Goal: Participate in discussion: Engage in conversation with other users on a specific topic

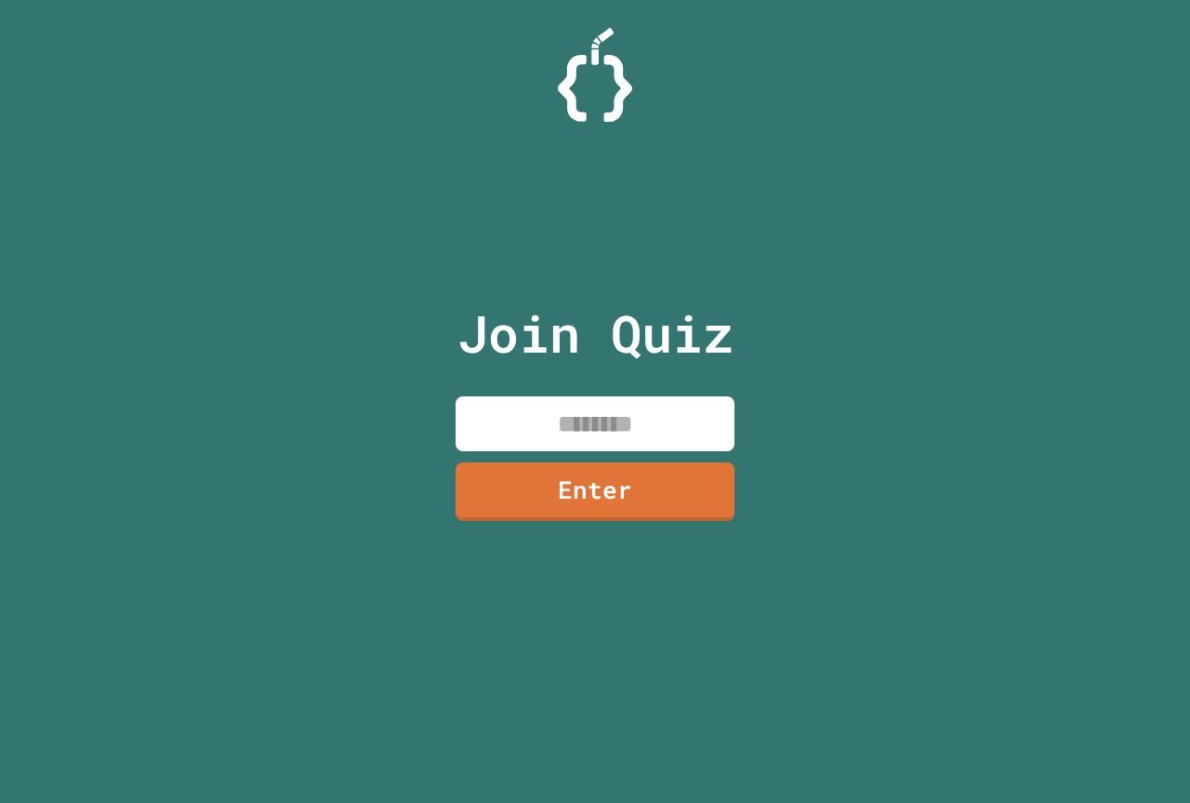
click at [623, 422] on input at bounding box center [595, 423] width 279 height 55
type input "********"
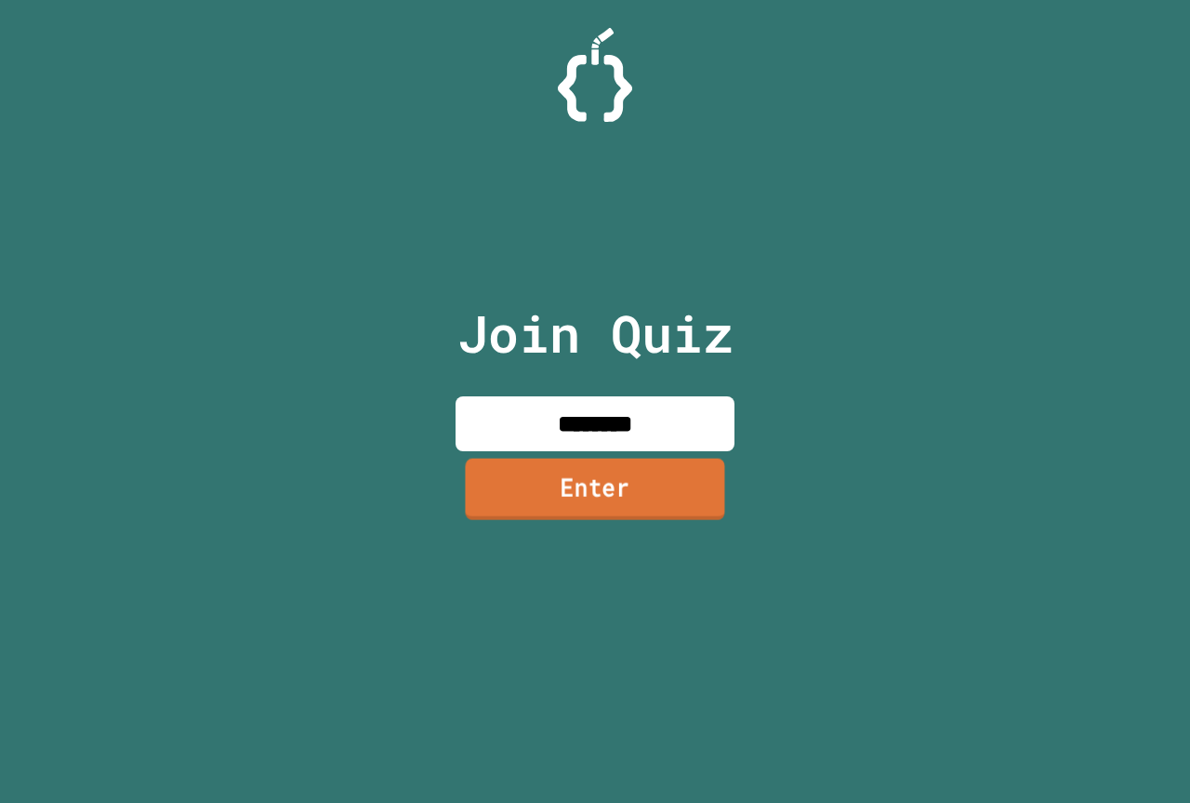
click at [717, 512] on link "Enter" at bounding box center [594, 488] width 259 height 61
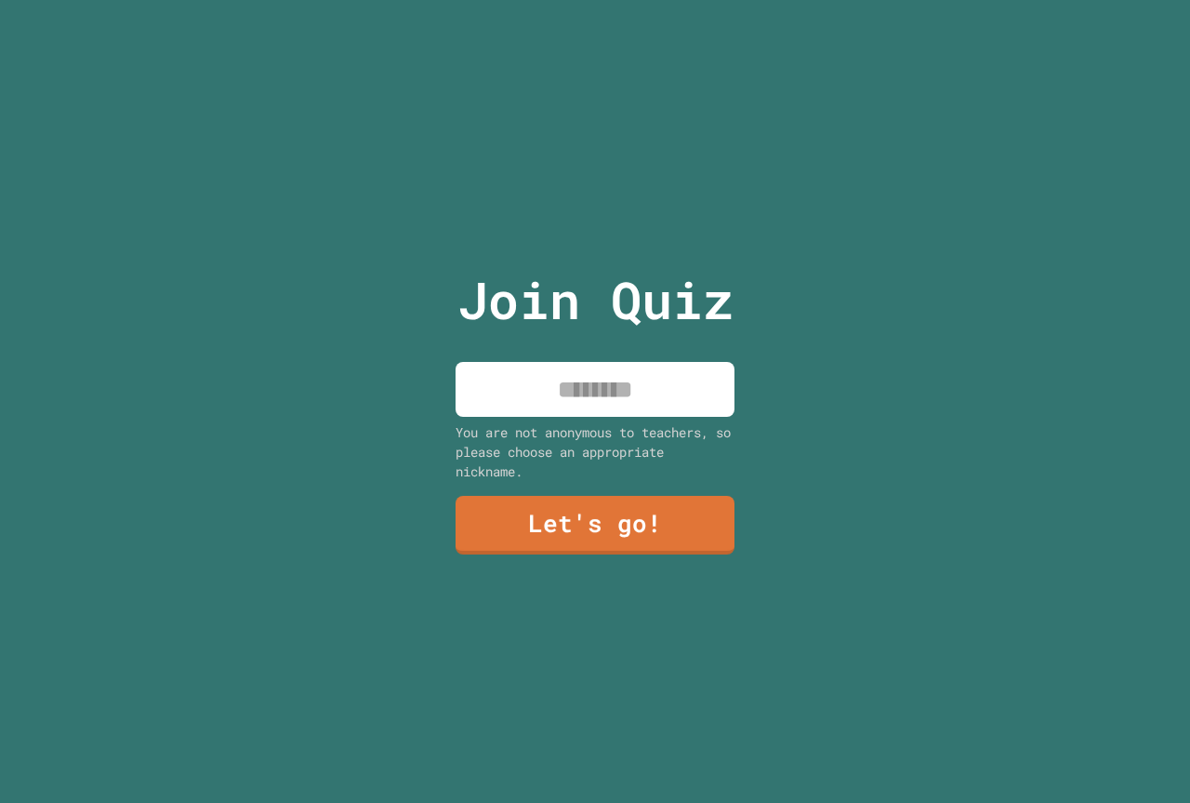
click at [584, 383] on input at bounding box center [595, 389] width 279 height 55
type input "*****"
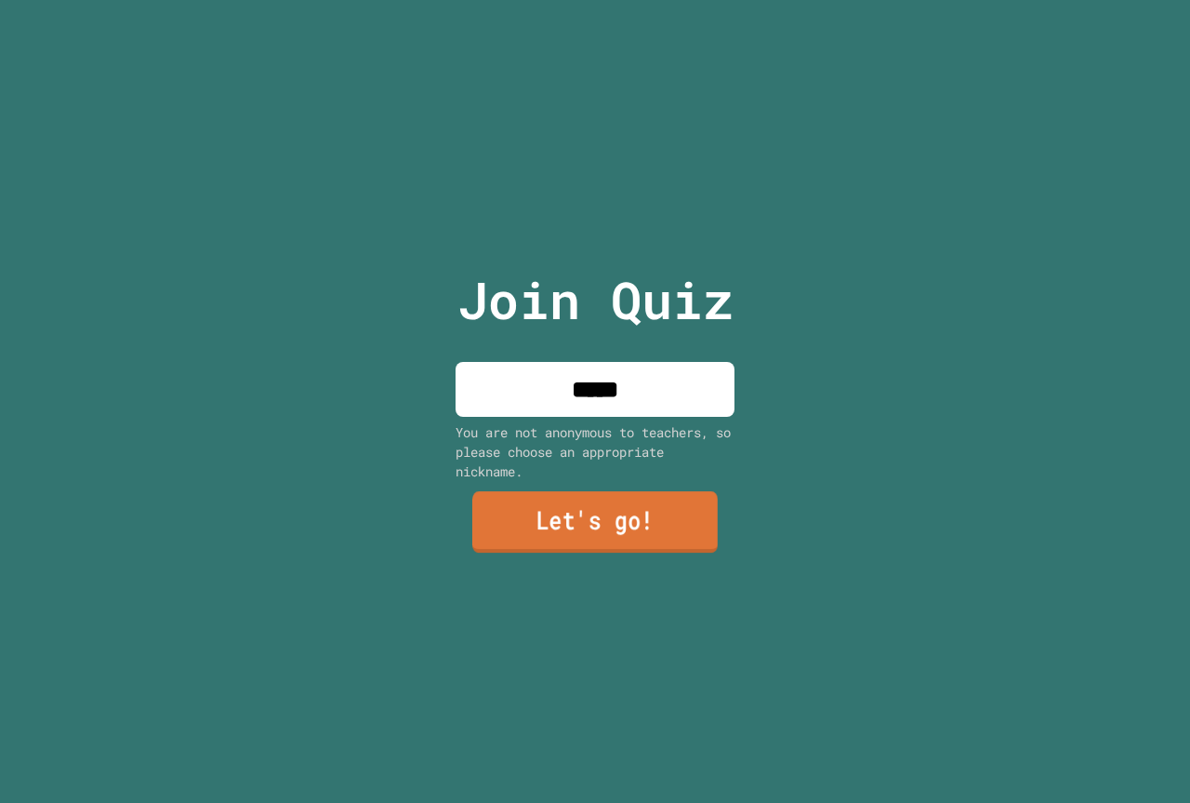
click at [615, 539] on link "Let's go!" at bounding box center [594, 521] width 245 height 61
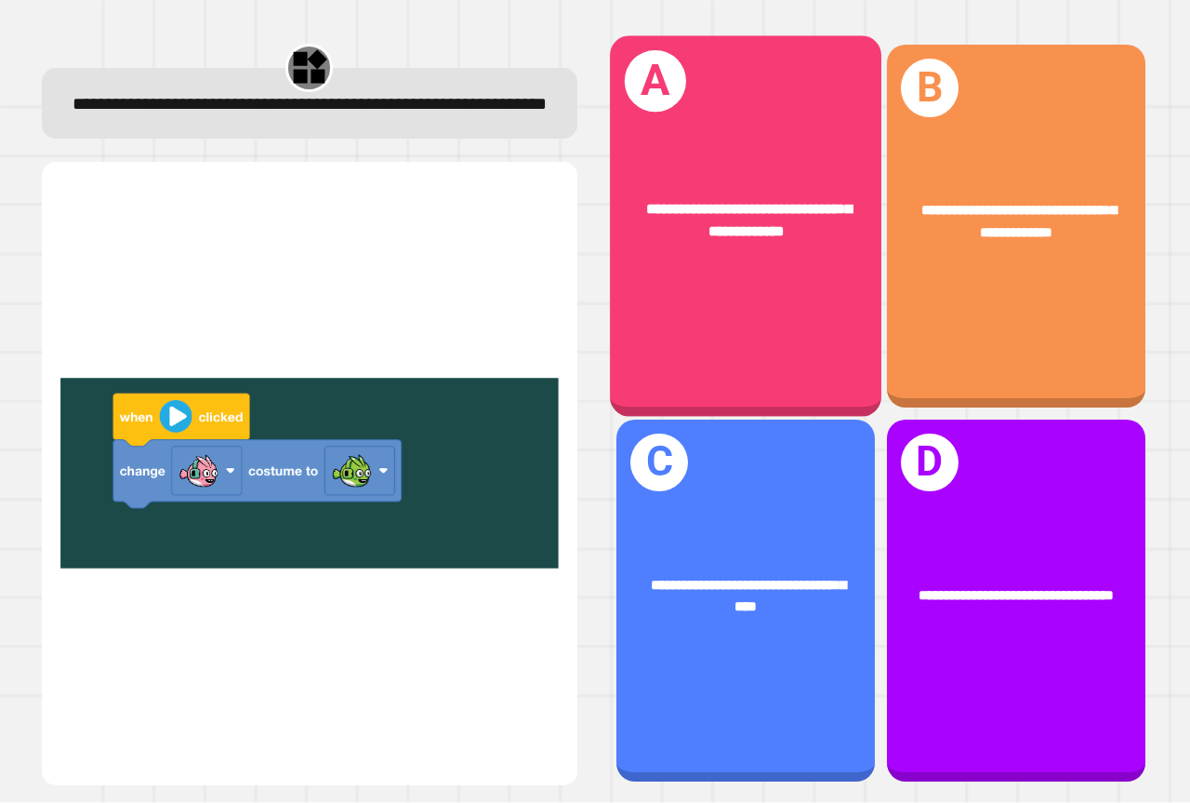
click at [768, 257] on div "**********" at bounding box center [746, 221] width 272 height 104
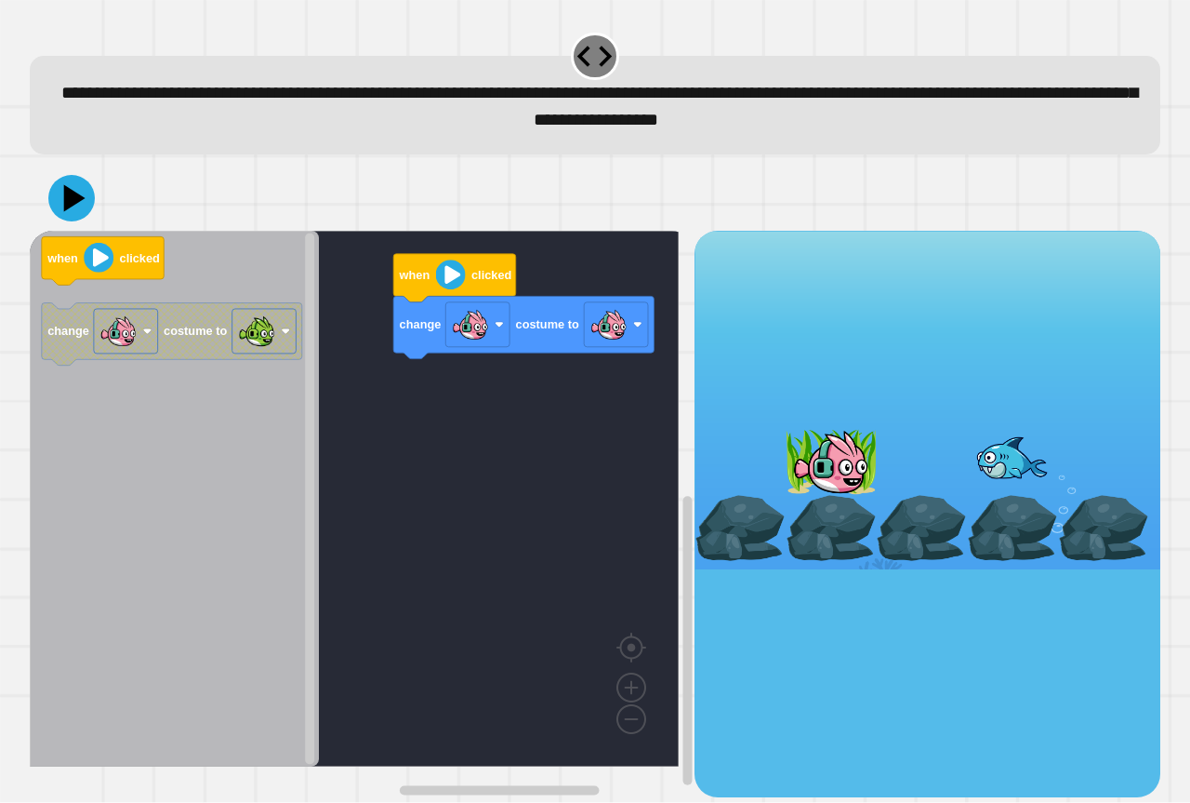
click at [629, 328] on rect "Blockly Workspace" at bounding box center [616, 324] width 64 height 45
click at [627, 328] on g "Blockly Workspace" at bounding box center [616, 324] width 64 height 45
click at [208, 350] on g "change costume to" at bounding box center [172, 334] width 260 height 62
click at [602, 327] on image "Blockly Workspace" at bounding box center [608, 324] width 37 height 37
click at [628, 324] on image "Blockly Workspace" at bounding box center [608, 324] width 37 height 37
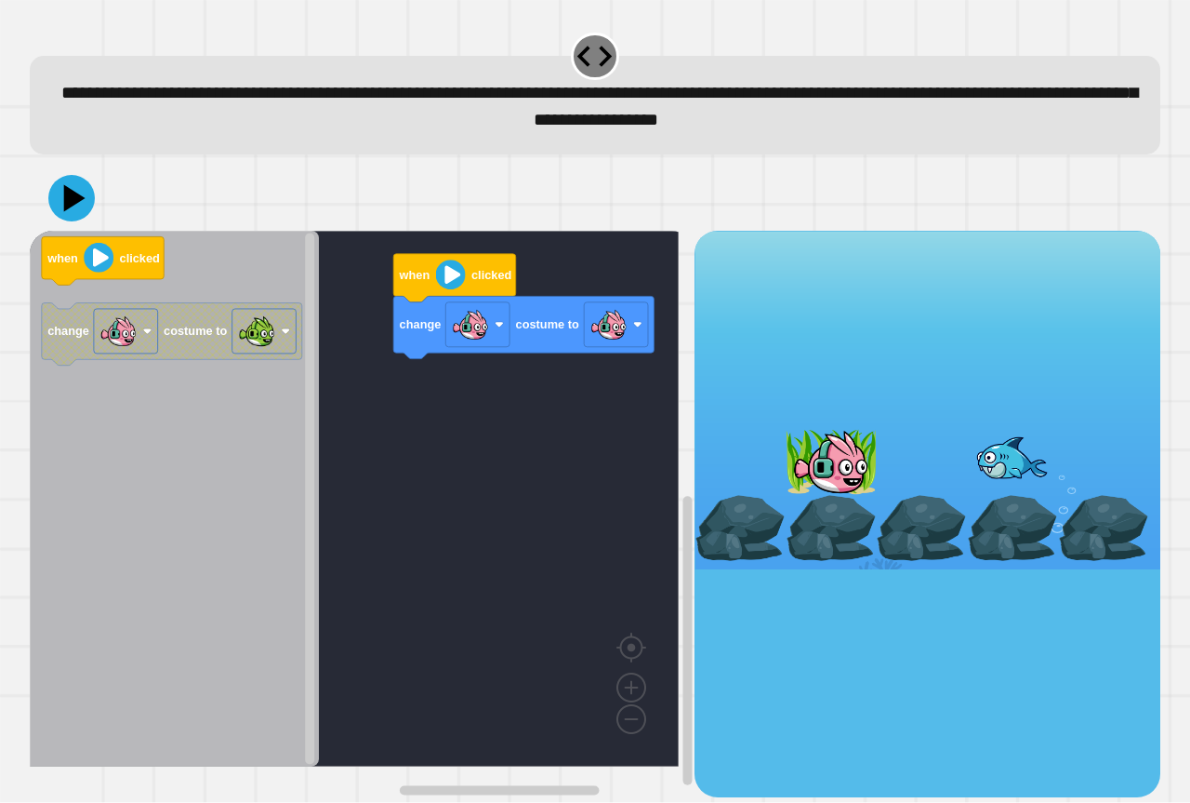
click at [628, 324] on image "Blockly Workspace" at bounding box center [608, 324] width 37 height 37
click at [628, 327] on image "Blockly Workspace" at bounding box center [608, 324] width 37 height 37
click at [604, 328] on icon "Blockly Workspace" at bounding box center [523, 328] width 260 height 62
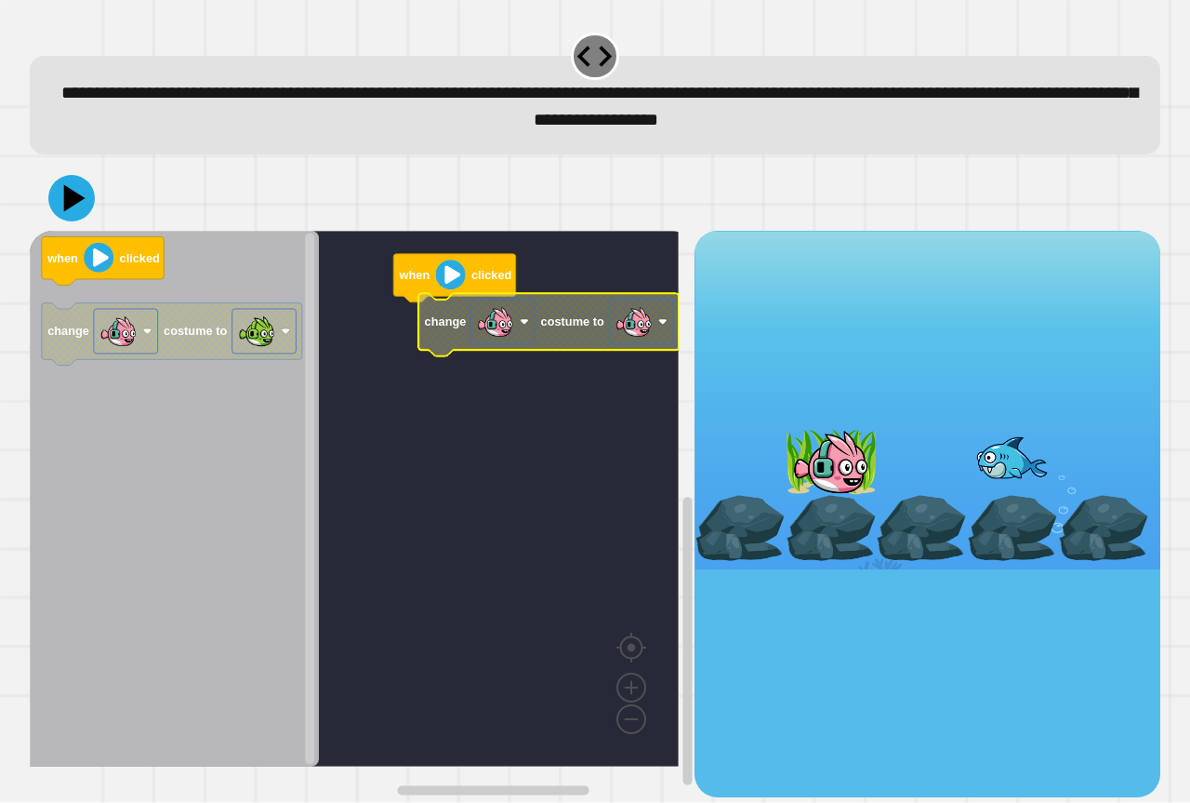
click at [579, 329] on text "costume to" at bounding box center [572, 322] width 63 height 14
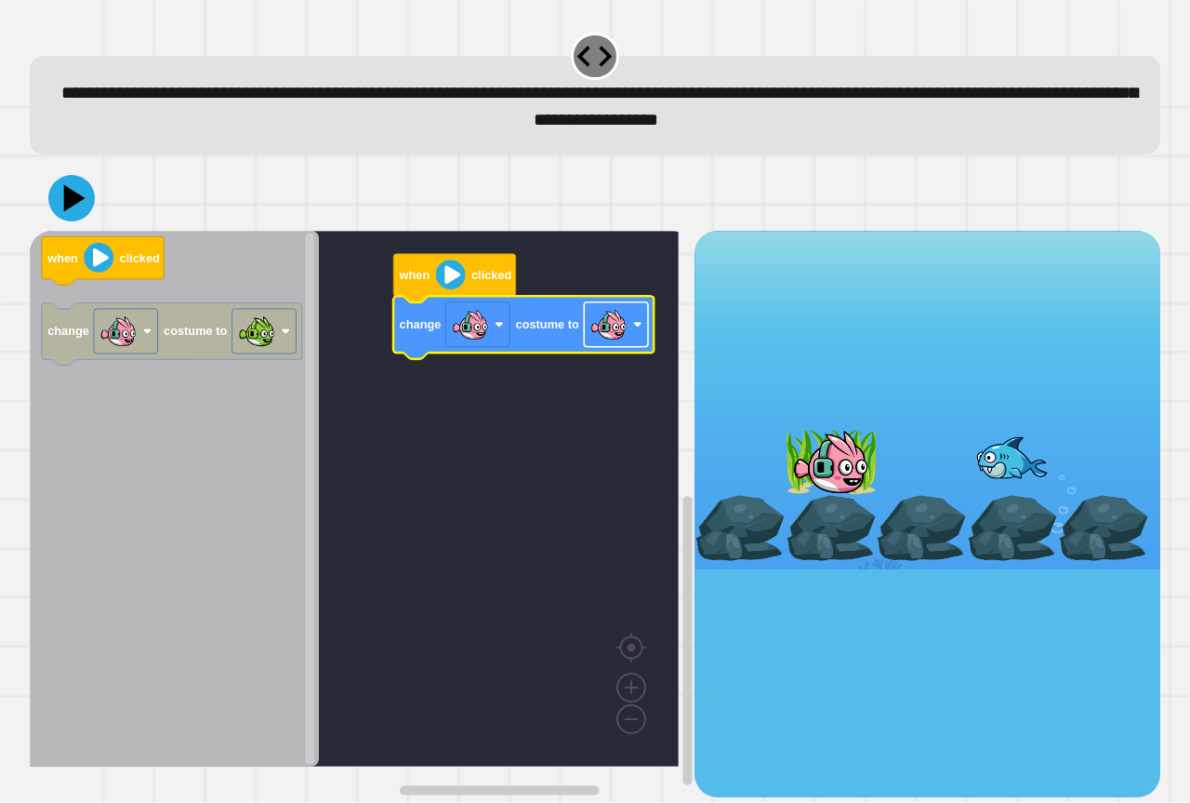
click at [635, 341] on rect "Blockly Workspace" at bounding box center [616, 324] width 64 height 45
click at [73, 205] on icon at bounding box center [75, 198] width 26 height 33
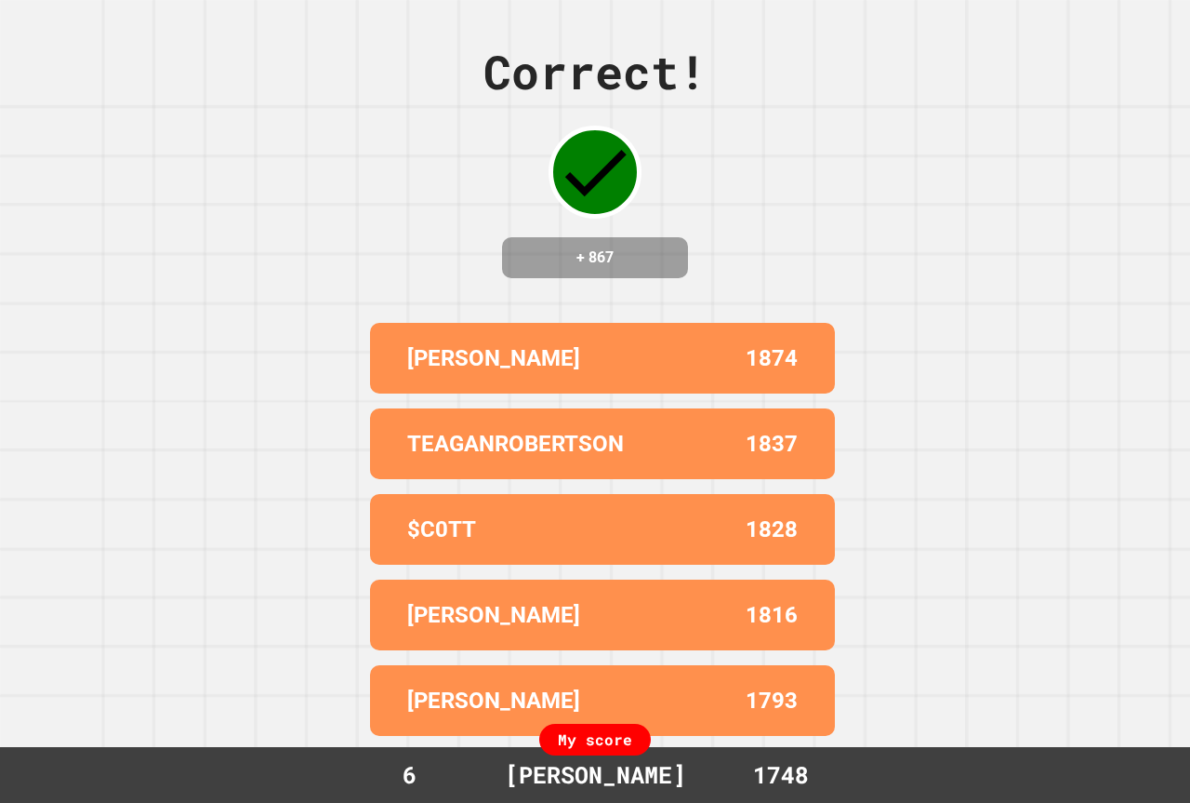
click at [89, 192] on div "Correct! + 867 BENTON JENKS 1874 TEAGANROBERTSON 1837 $C0TT 1828 CONNOR 1816 AI…" at bounding box center [595, 401] width 1190 height 803
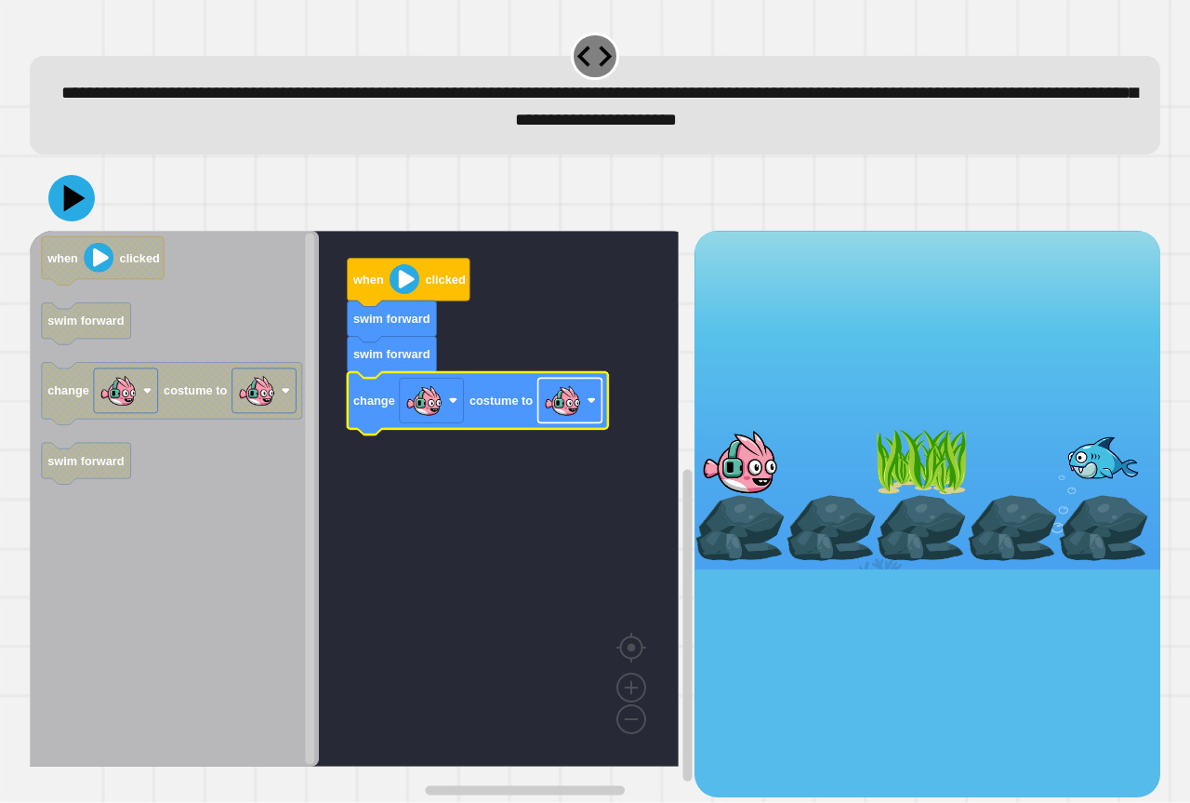
click at [561, 416] on image "Blockly Workspace" at bounding box center [562, 400] width 37 height 37
click at [63, 192] on icon at bounding box center [72, 198] width 56 height 56
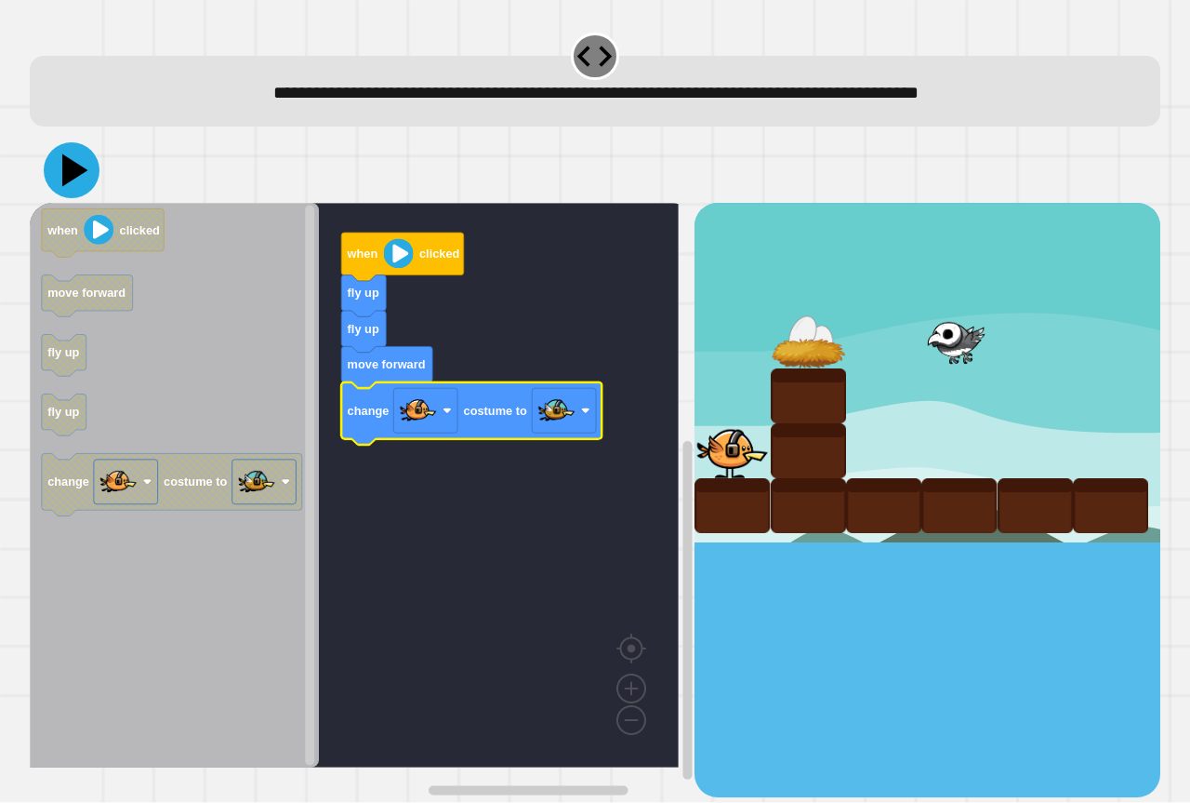
click at [78, 171] on icon at bounding box center [75, 170] width 26 height 33
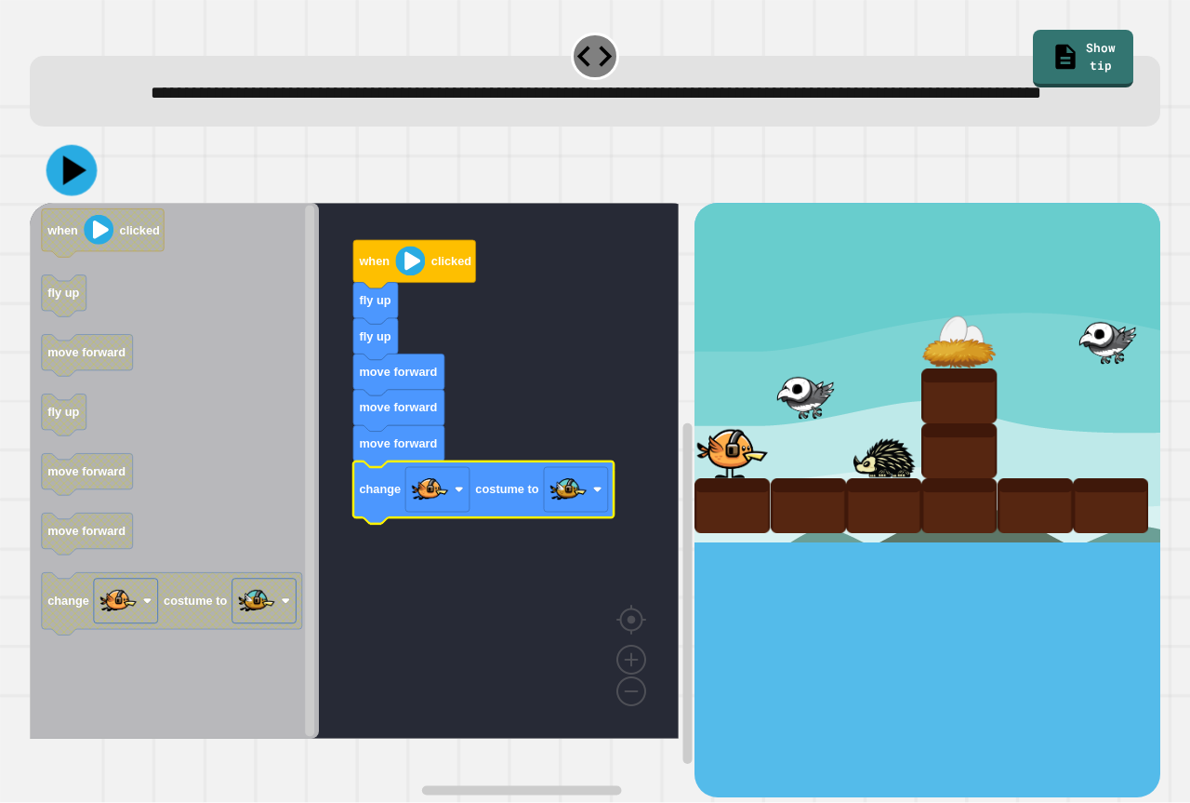
click at [61, 194] on icon at bounding box center [71, 170] width 51 height 51
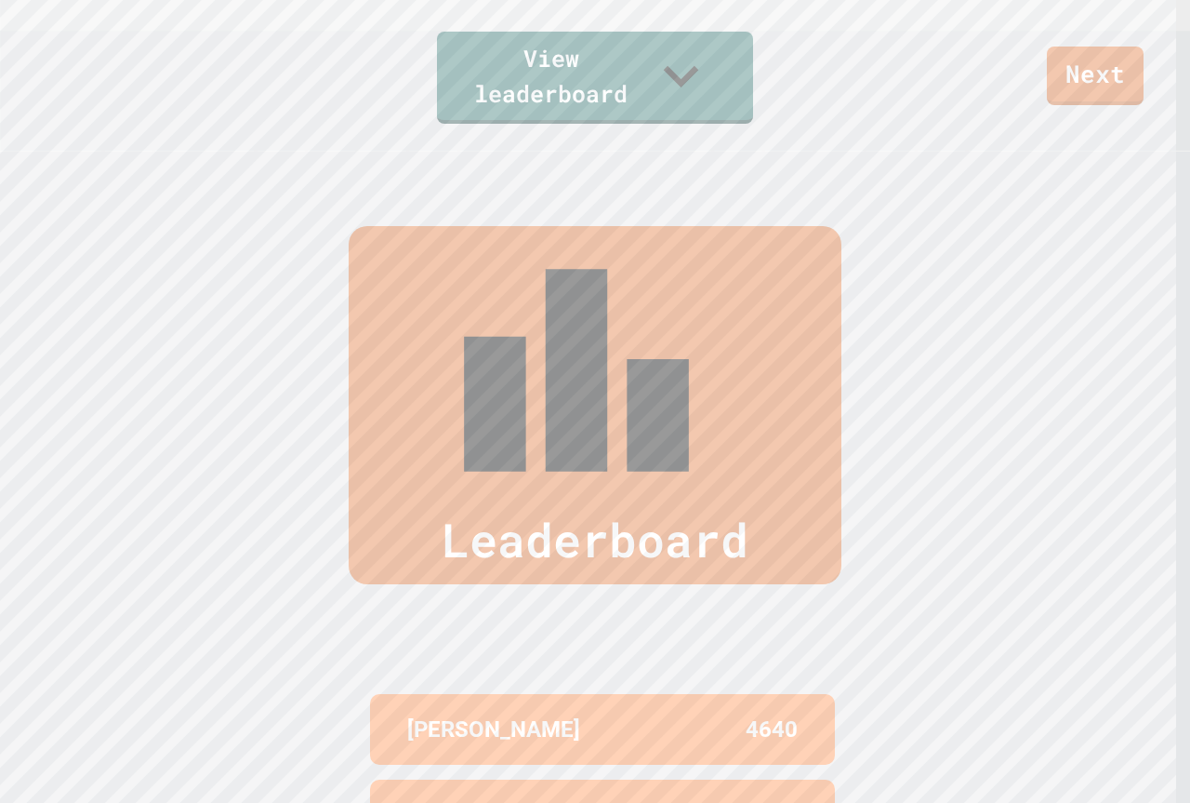
scroll to position [744, 0]
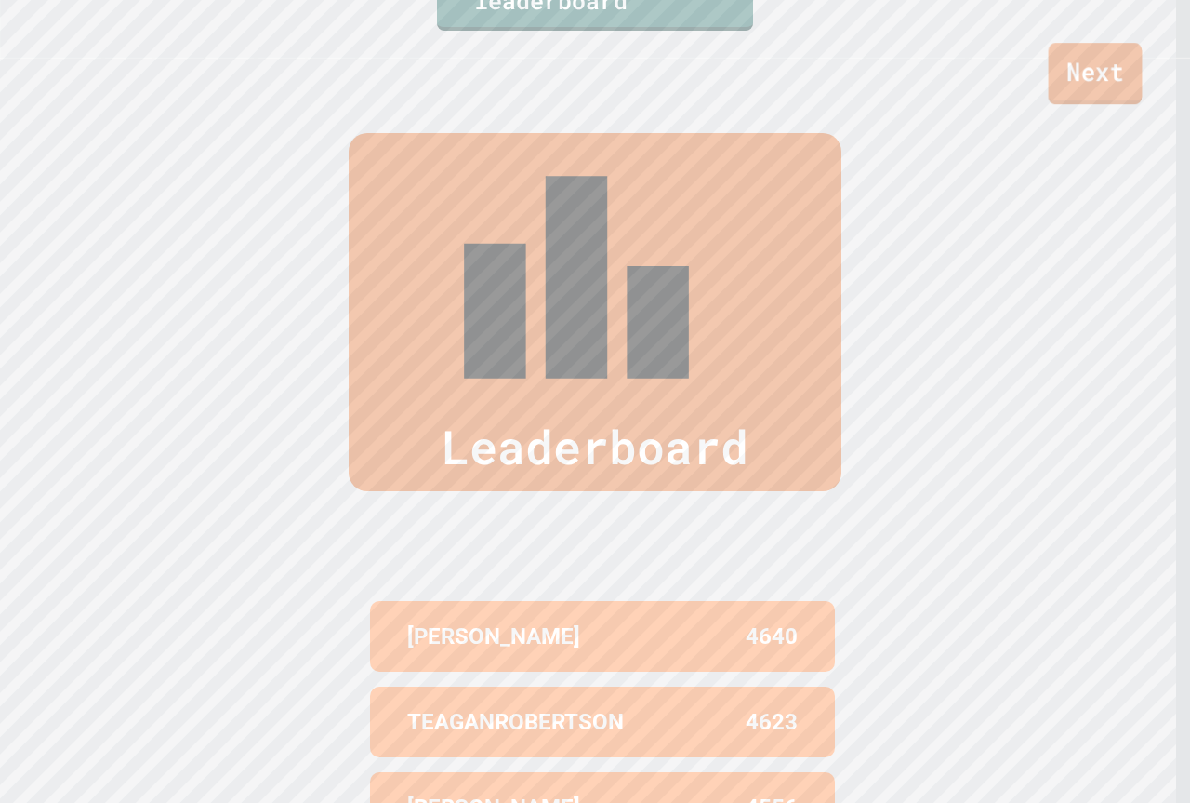
click at [1119, 95] on link "Next" at bounding box center [1096, 73] width 94 height 61
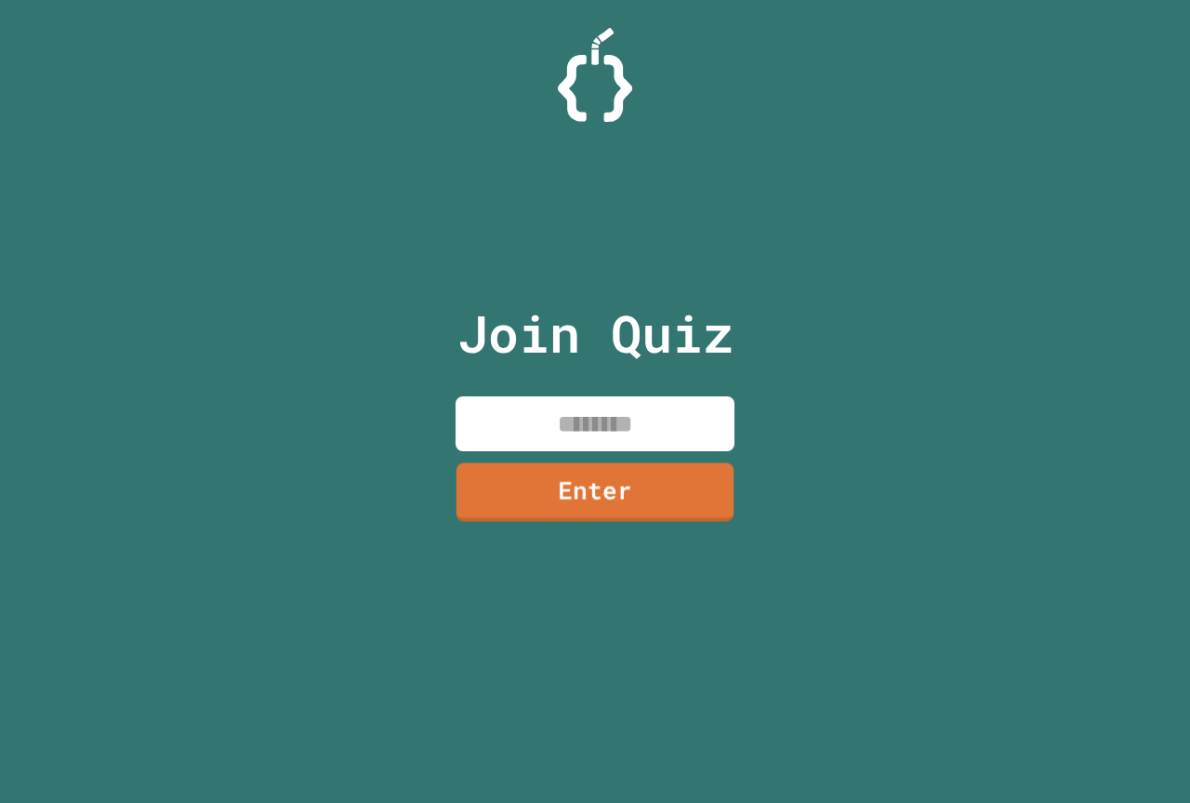
click at [584, 429] on input at bounding box center [595, 423] width 279 height 55
type input "********"
click at [592, 485] on link "Enter" at bounding box center [595, 488] width 279 height 61
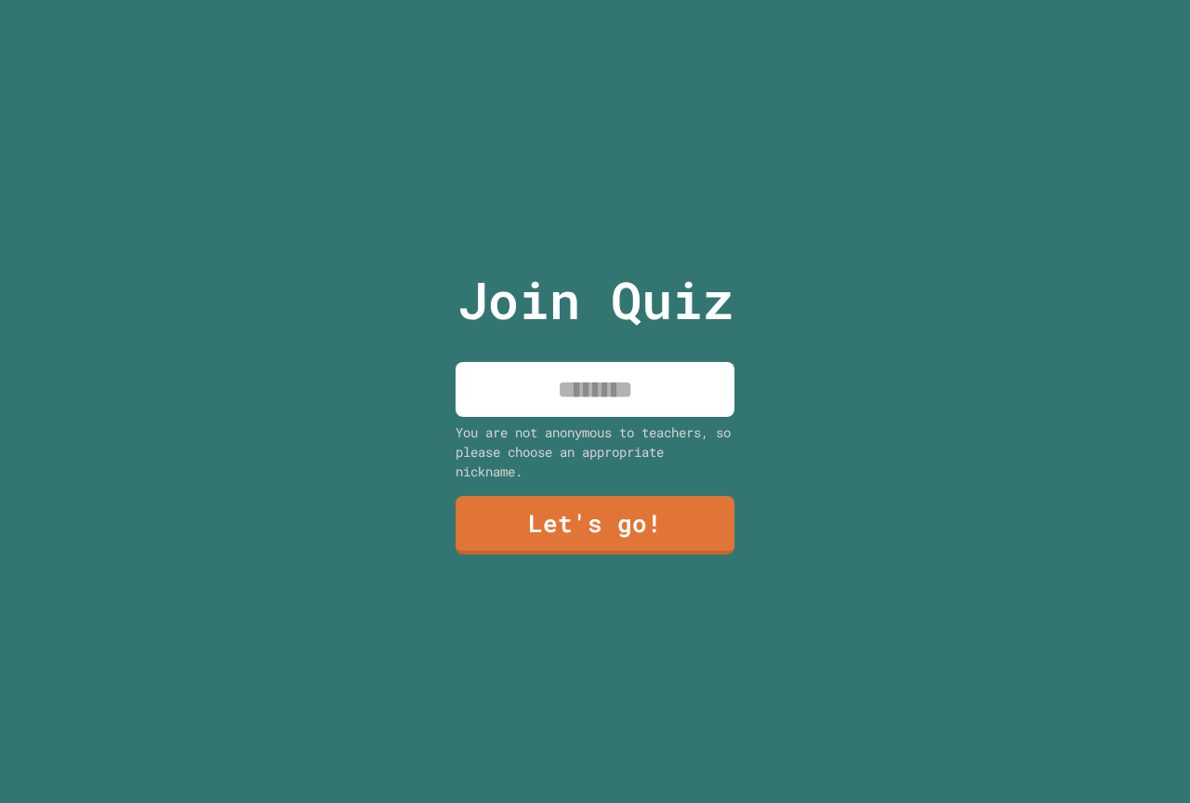
click at [585, 381] on input at bounding box center [595, 389] width 279 height 55
click at [672, 395] on input "******" at bounding box center [595, 389] width 279 height 55
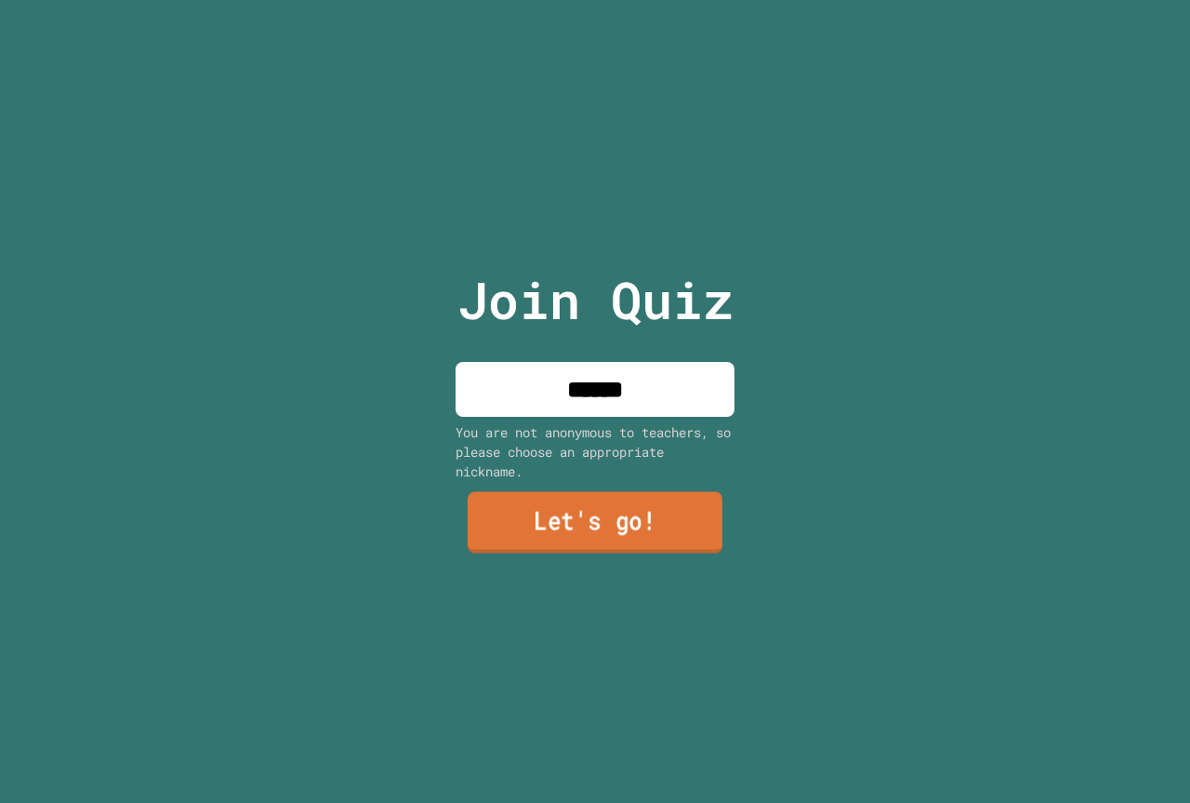
type input "******"
click at [644, 515] on link "Let's go!" at bounding box center [594, 523] width 272 height 61
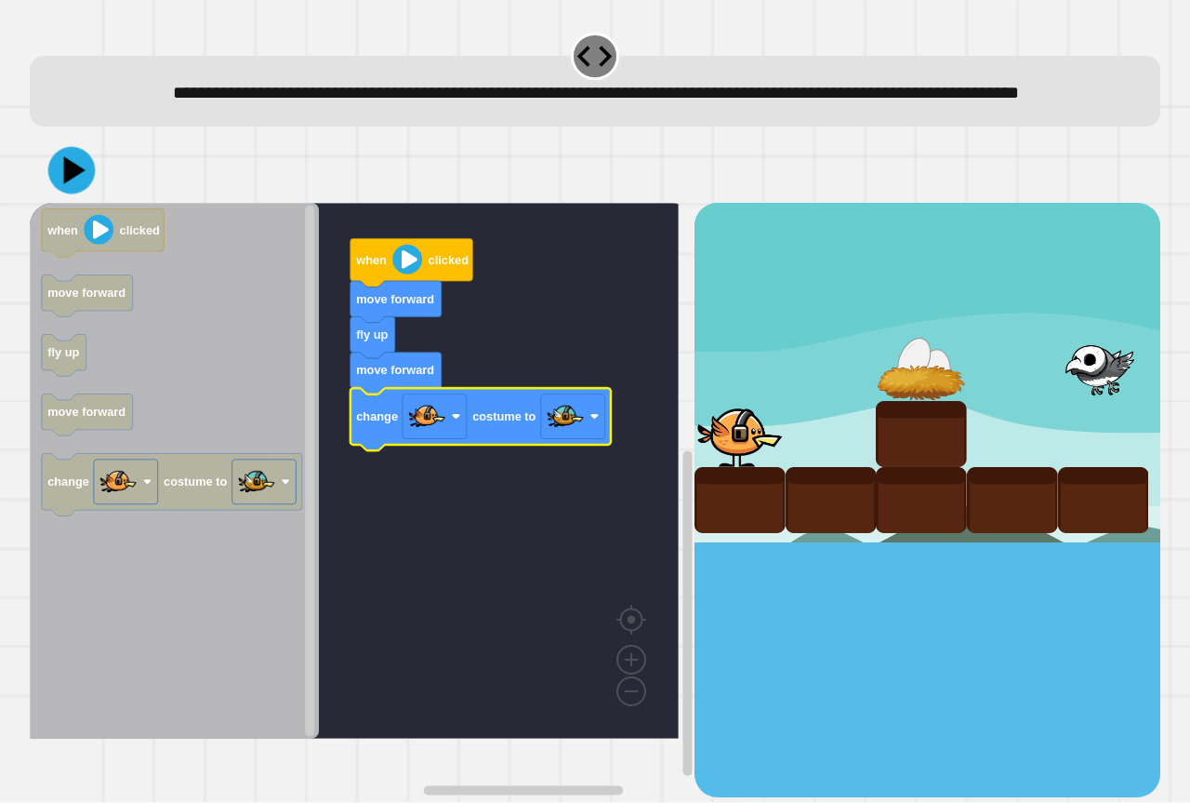
click at [76, 187] on icon at bounding box center [71, 170] width 47 height 47
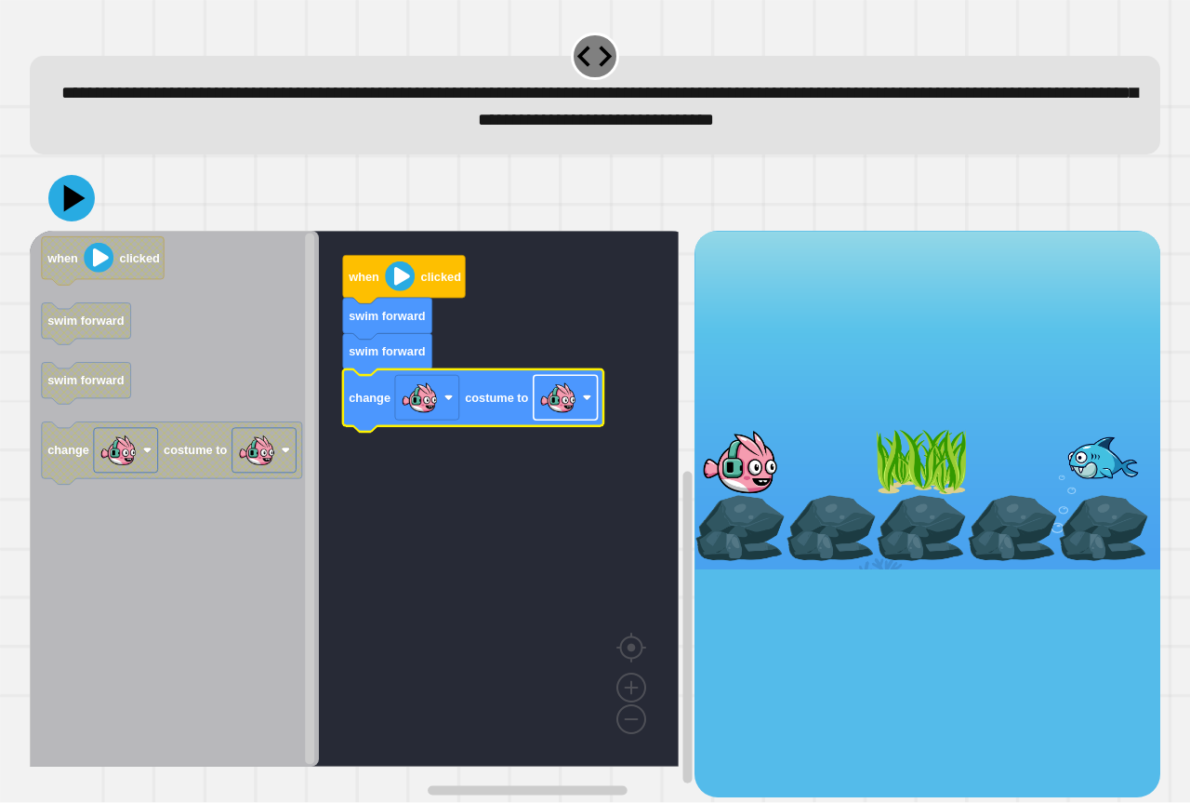
click at [562, 407] on image "Blockly Workspace" at bounding box center [557, 397] width 37 height 37
click at [79, 202] on icon at bounding box center [75, 198] width 26 height 33
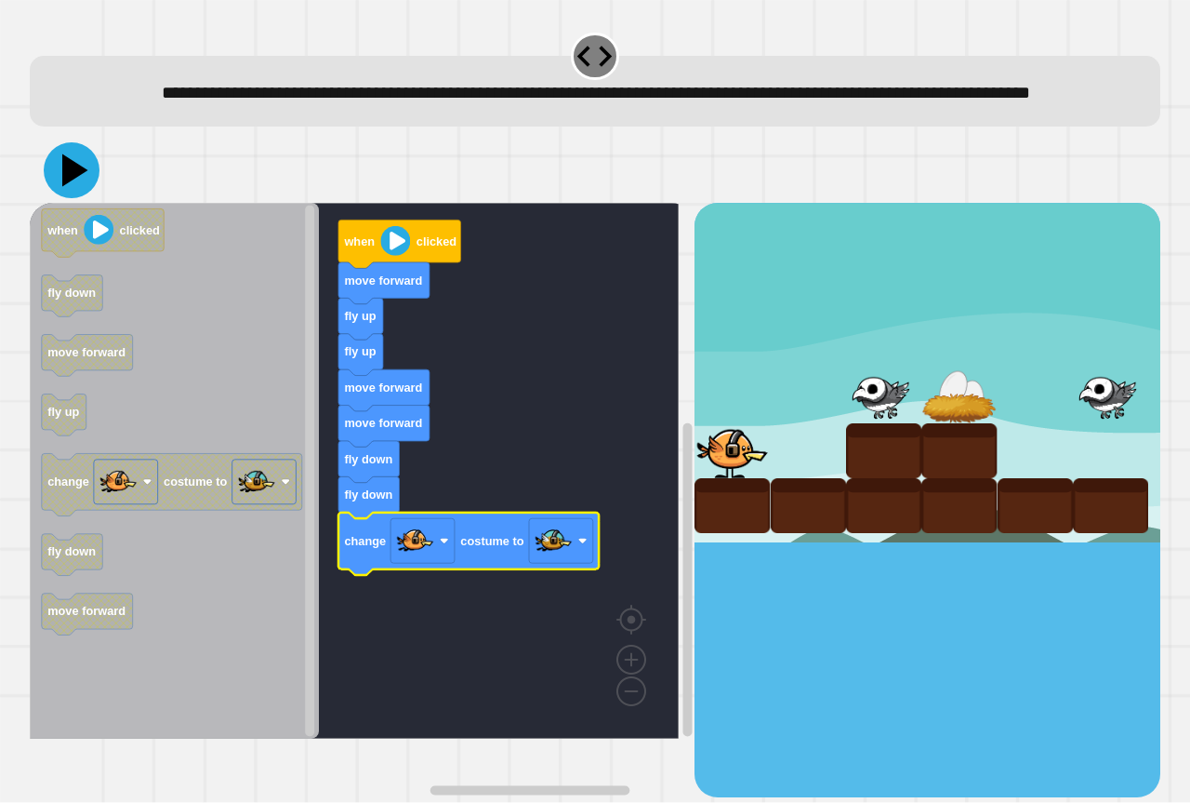
click at [66, 187] on icon at bounding box center [75, 170] width 26 height 33
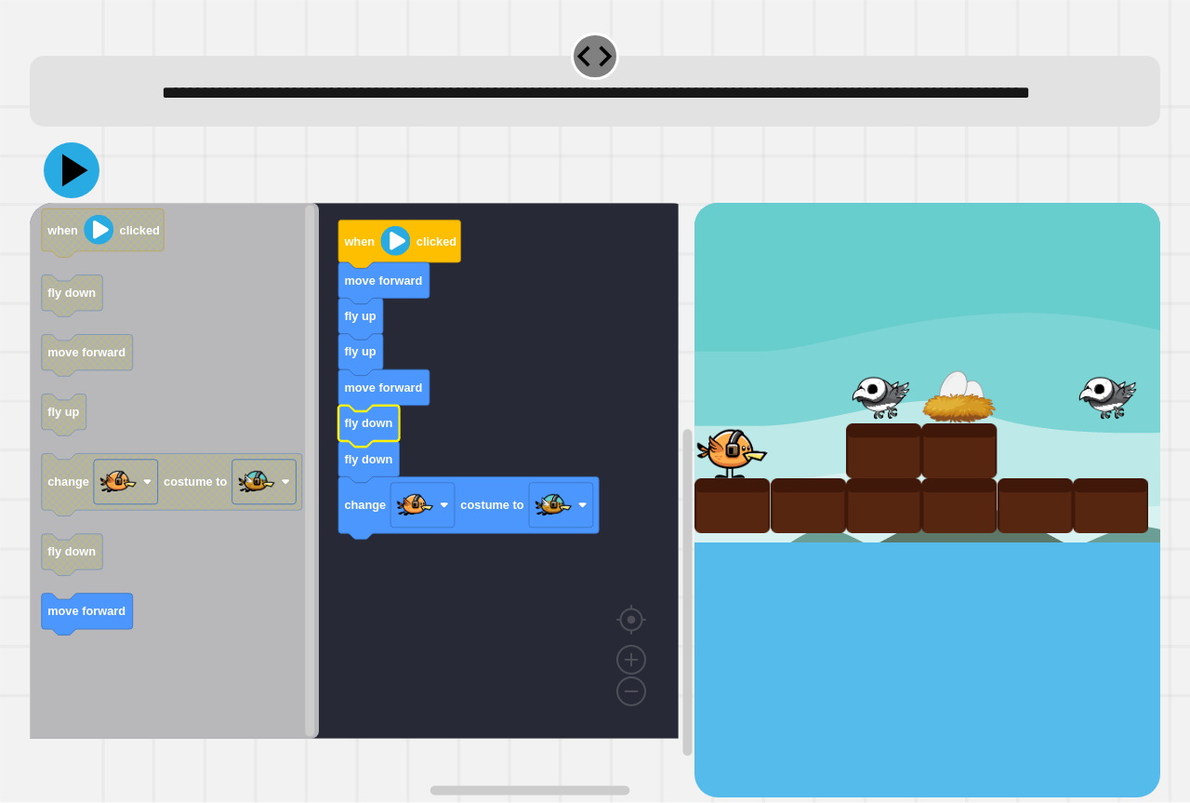
drag, startPoint x: 62, startPoint y: 213, endPoint x: 64, endPoint y: 202, distance: 11.3
click at [62, 198] on icon at bounding box center [72, 170] width 56 height 56
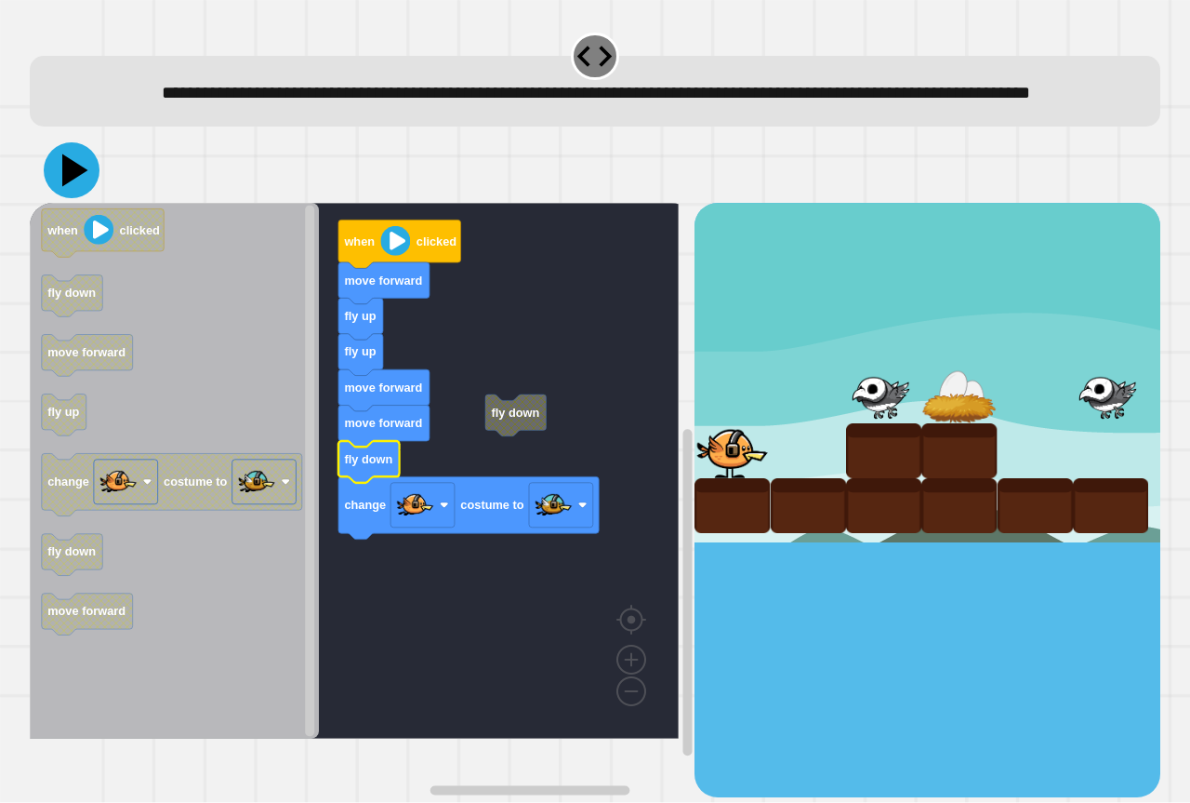
click at [73, 186] on icon at bounding box center [72, 170] width 56 height 56
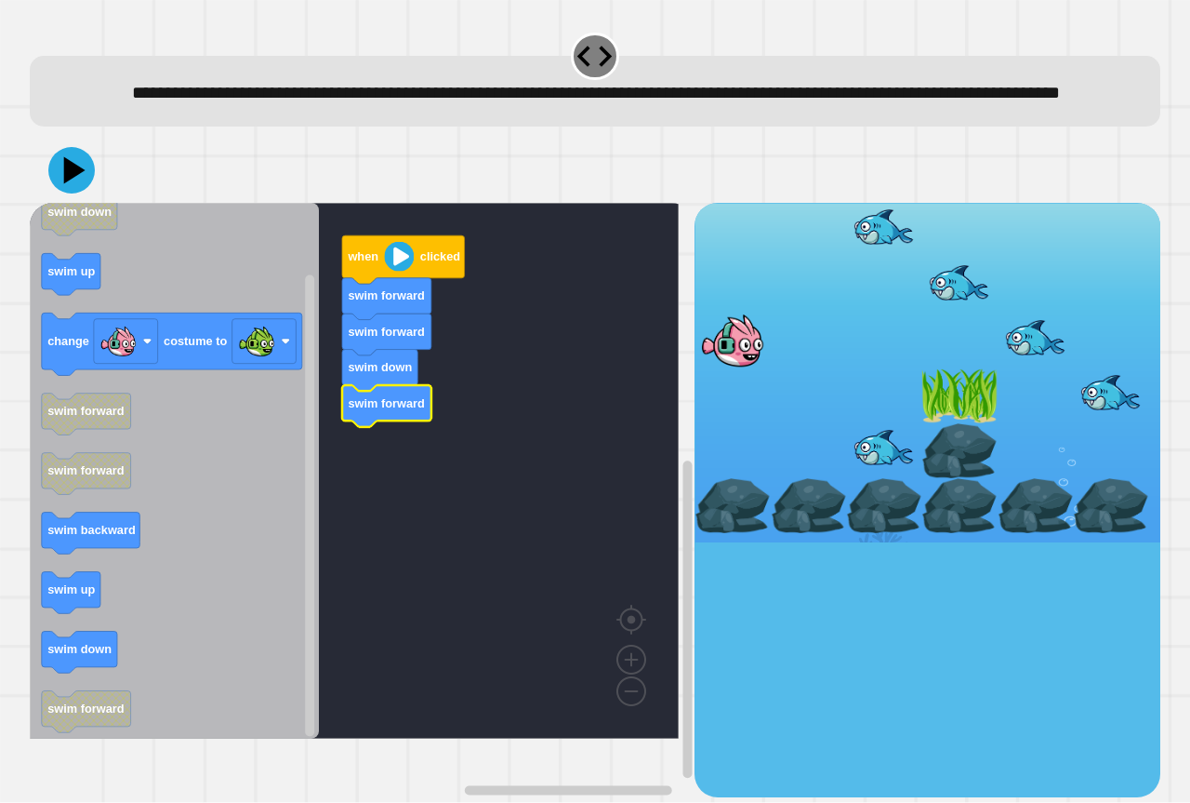
click at [288, 414] on icon "when clicked swim down swim up change costume to swim forward swim forward swim…" at bounding box center [174, 471] width 289 height 536
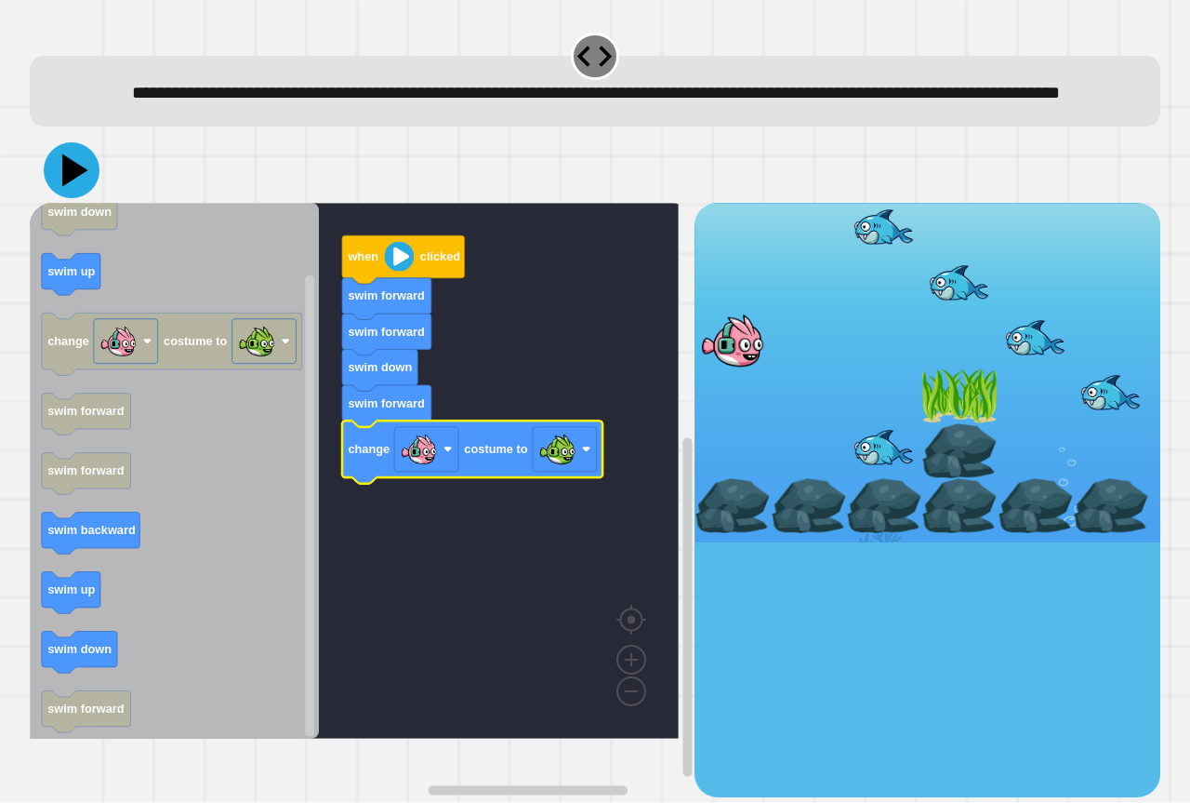
click at [69, 187] on icon at bounding box center [75, 170] width 26 height 33
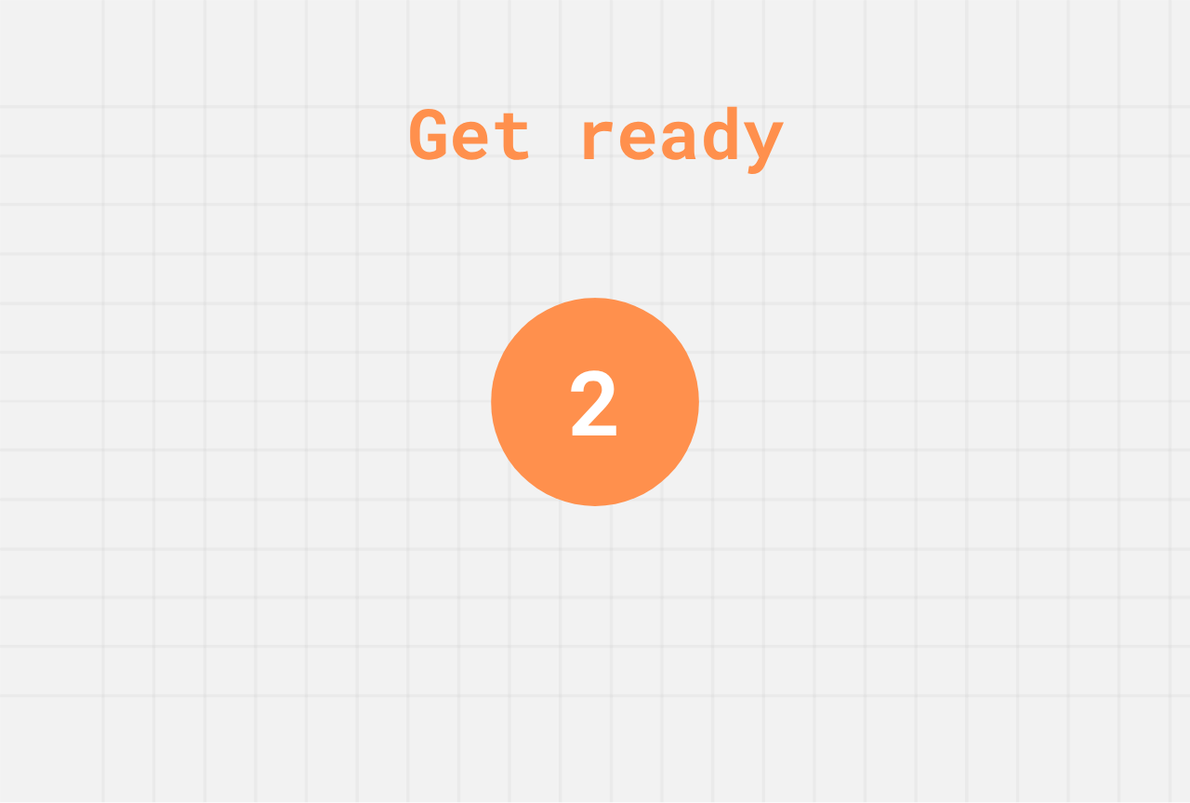
click at [710, 282] on div "Get ready 2" at bounding box center [595, 401] width 1190 height 803
click at [793, 306] on div "Get ready 2" at bounding box center [595, 401] width 1190 height 803
click at [871, 276] on div "Get ready 2" at bounding box center [595, 401] width 1190 height 803
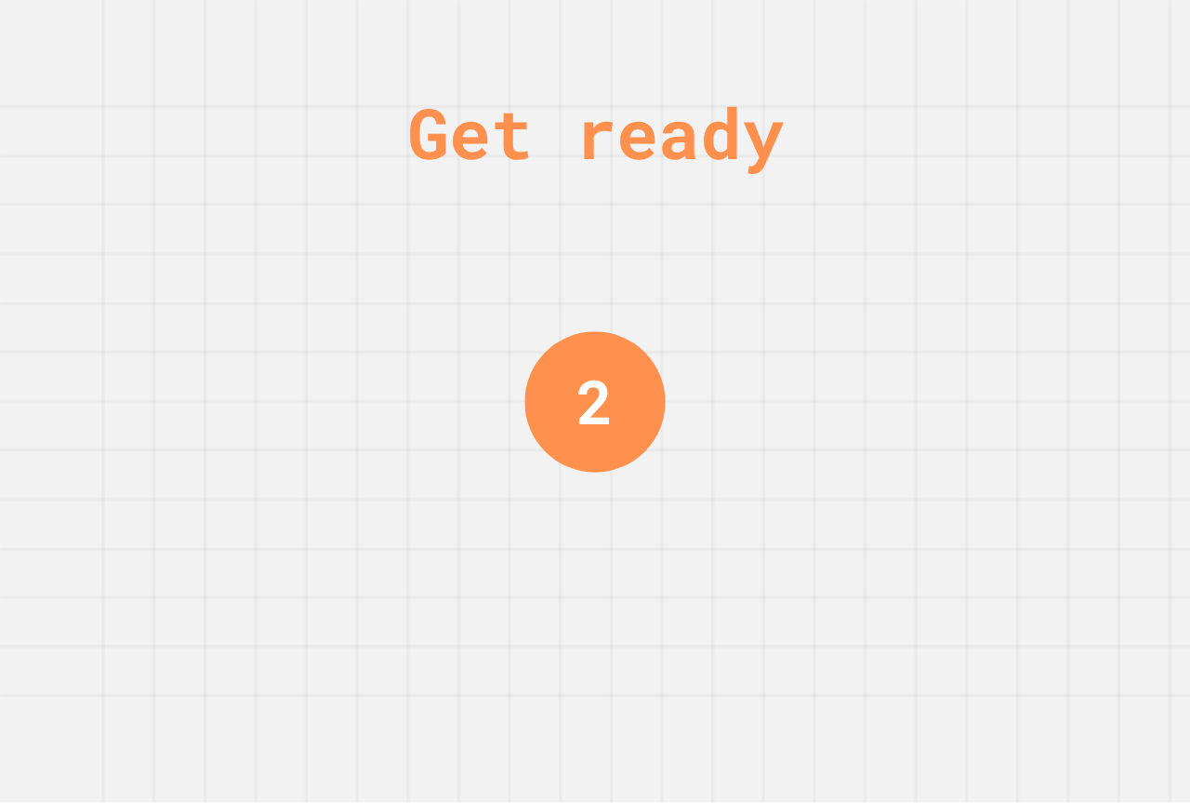
click at [871, 268] on div "Get ready 2" at bounding box center [595, 401] width 1190 height 803
click at [871, 268] on div "Get ready 1" at bounding box center [595, 401] width 1190 height 803
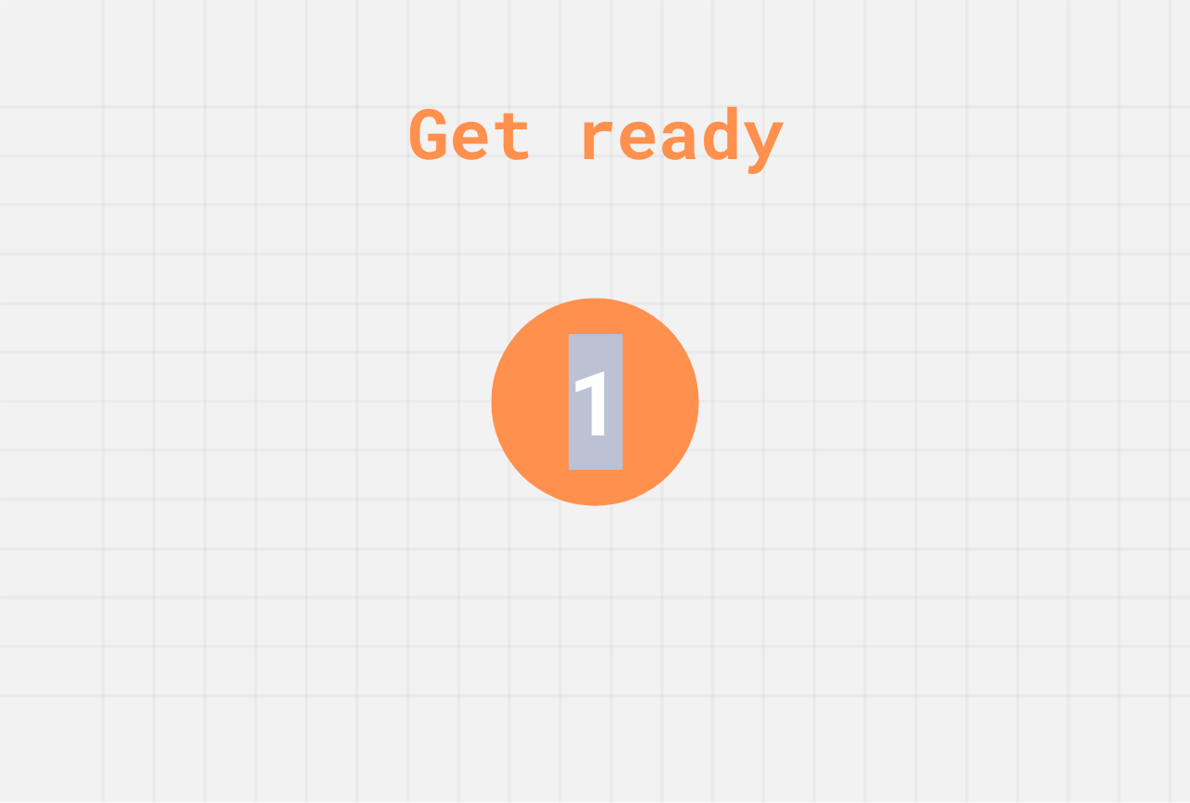
click at [866, 274] on div "Get ready 1" at bounding box center [595, 401] width 1190 height 803
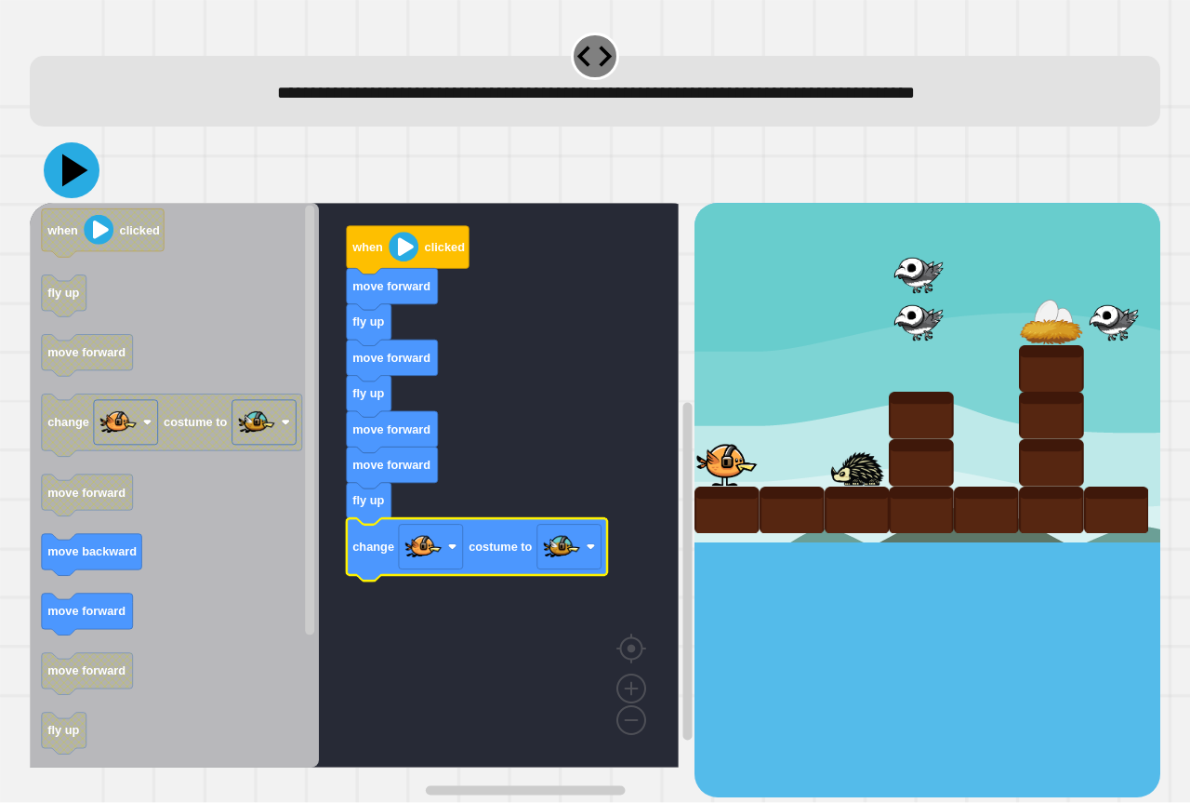
click at [77, 183] on icon at bounding box center [72, 170] width 56 height 56
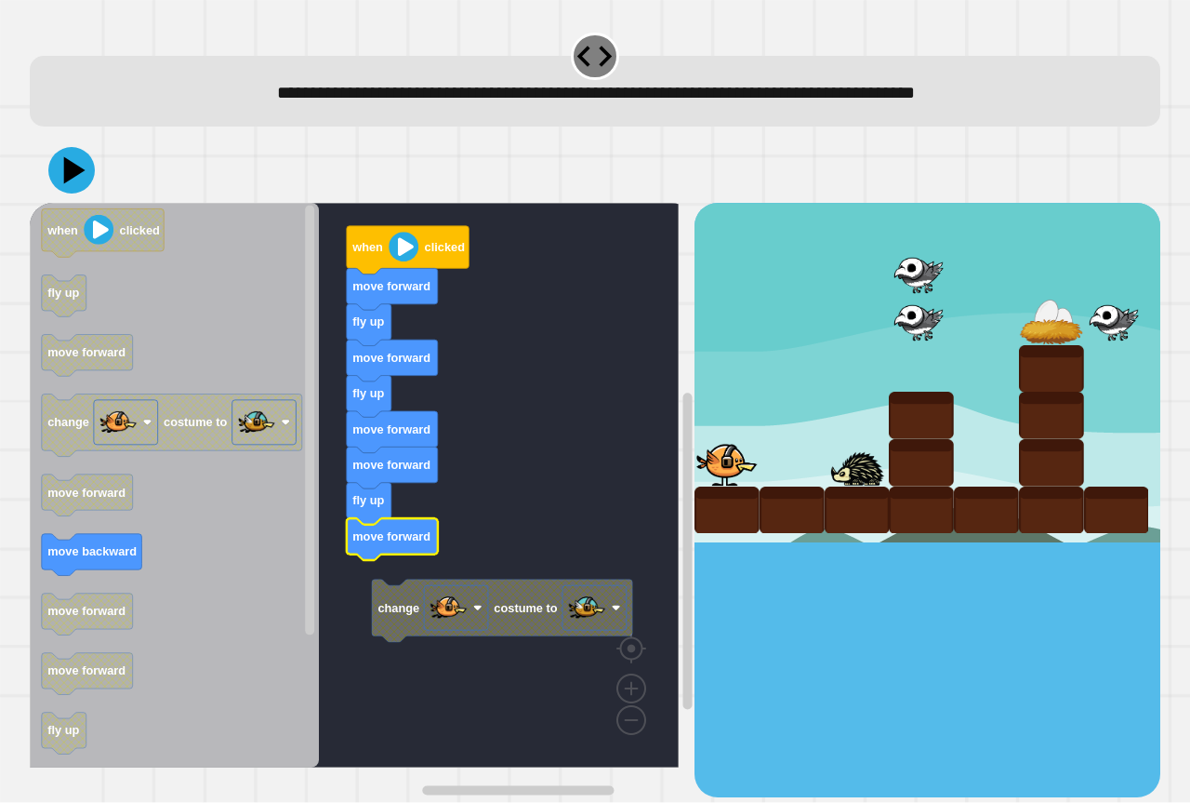
click at [384, 589] on g "change costume to when clicked move forward fly up move forward fly up move for…" at bounding box center [368, 485] width 676 height 564
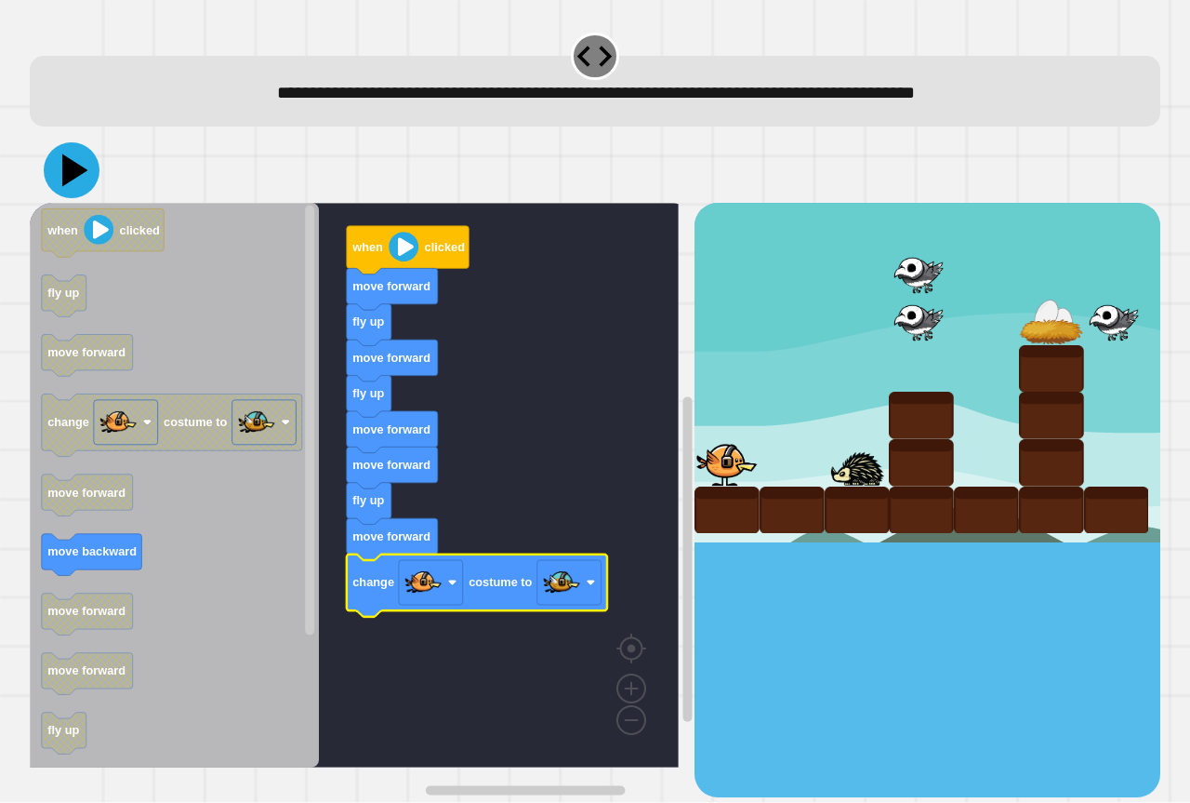
click at [60, 174] on icon at bounding box center [72, 170] width 56 height 56
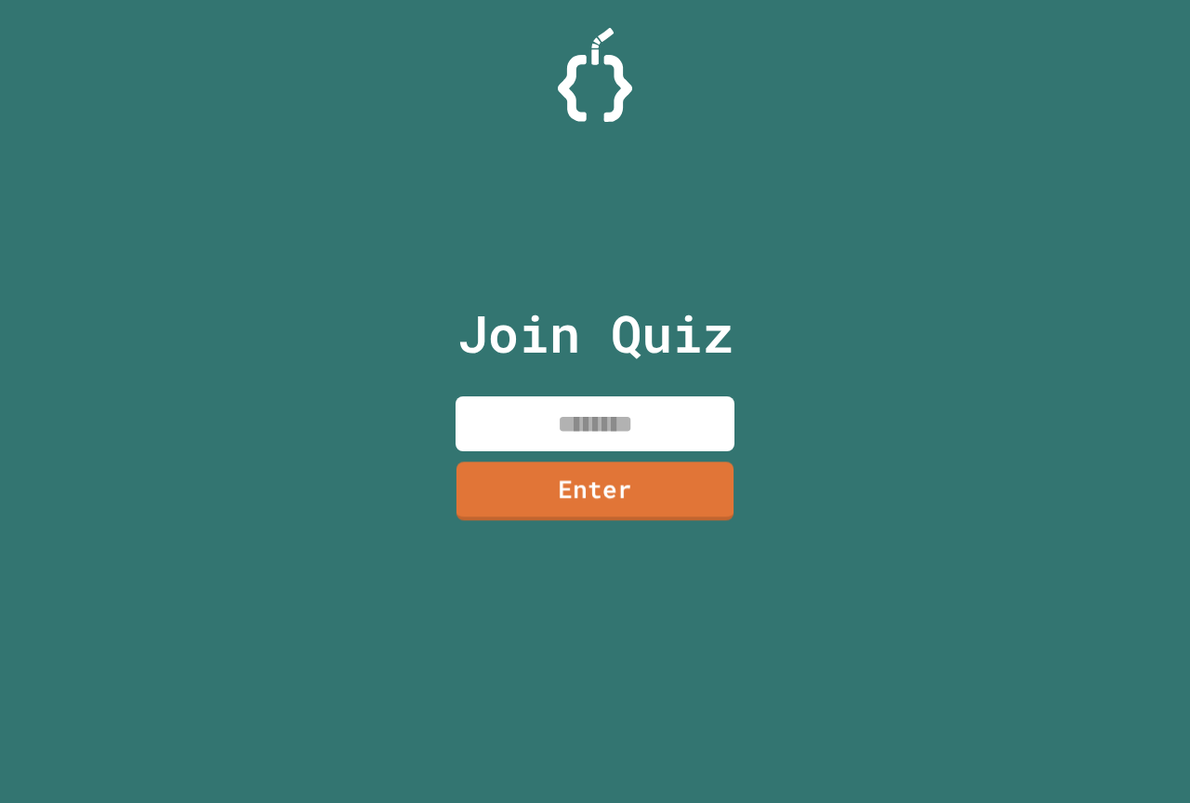
click at [673, 435] on input at bounding box center [595, 423] width 279 height 55
paste input "********"
type input "********"
click at [606, 504] on link "Enter" at bounding box center [595, 488] width 268 height 61
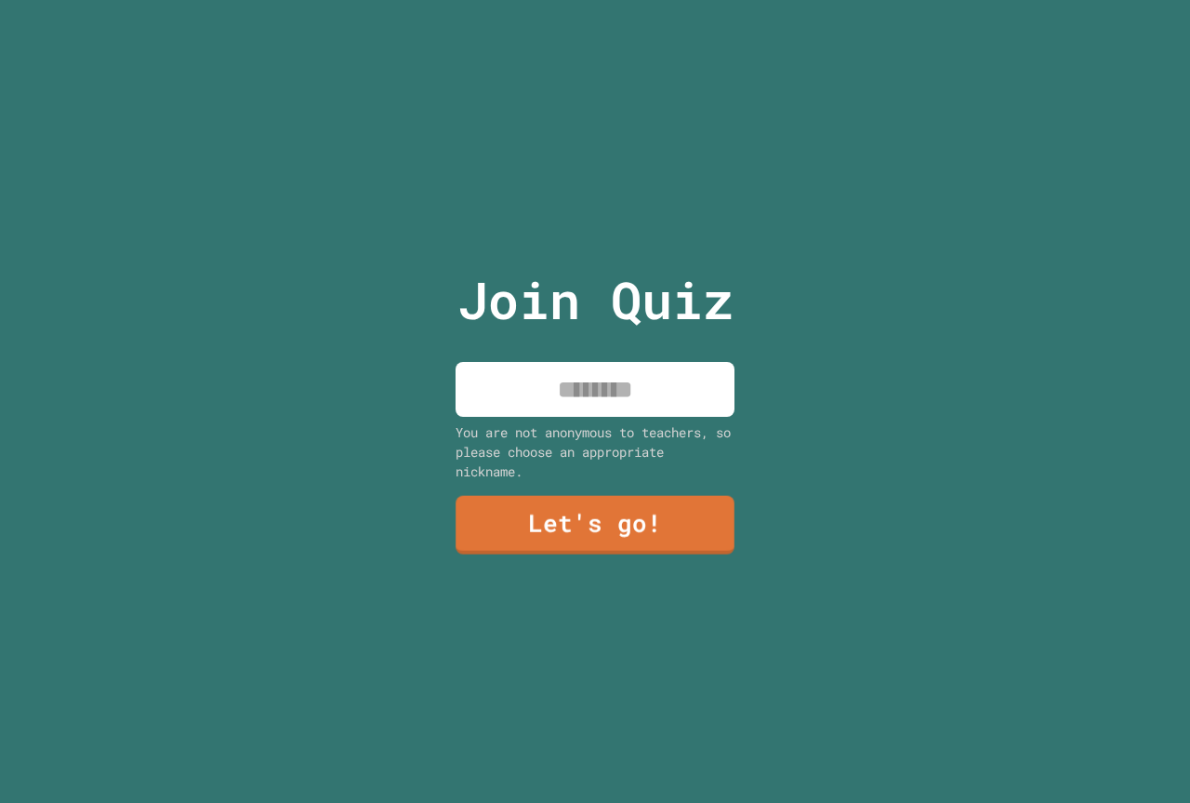
click at [561, 391] on input at bounding box center [595, 389] width 279 height 55
type input "*****"
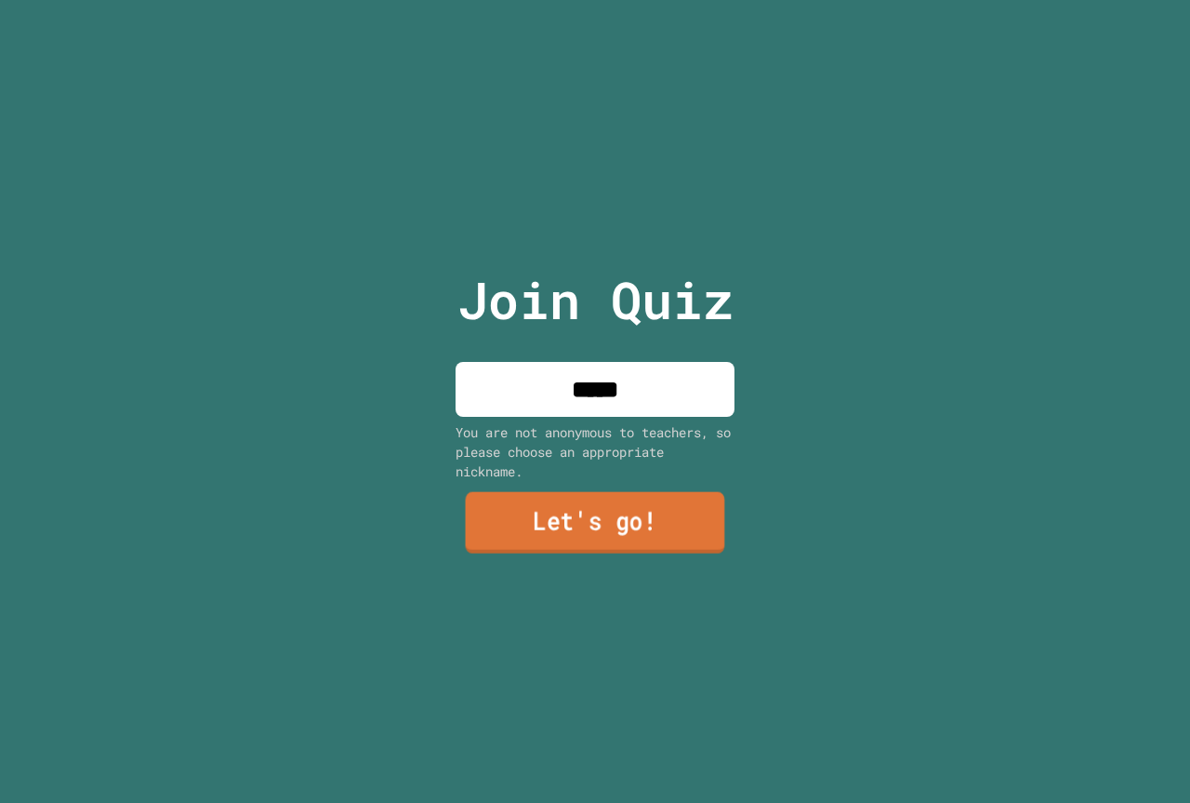
click at [628, 537] on link "Let's go!" at bounding box center [595, 522] width 259 height 61
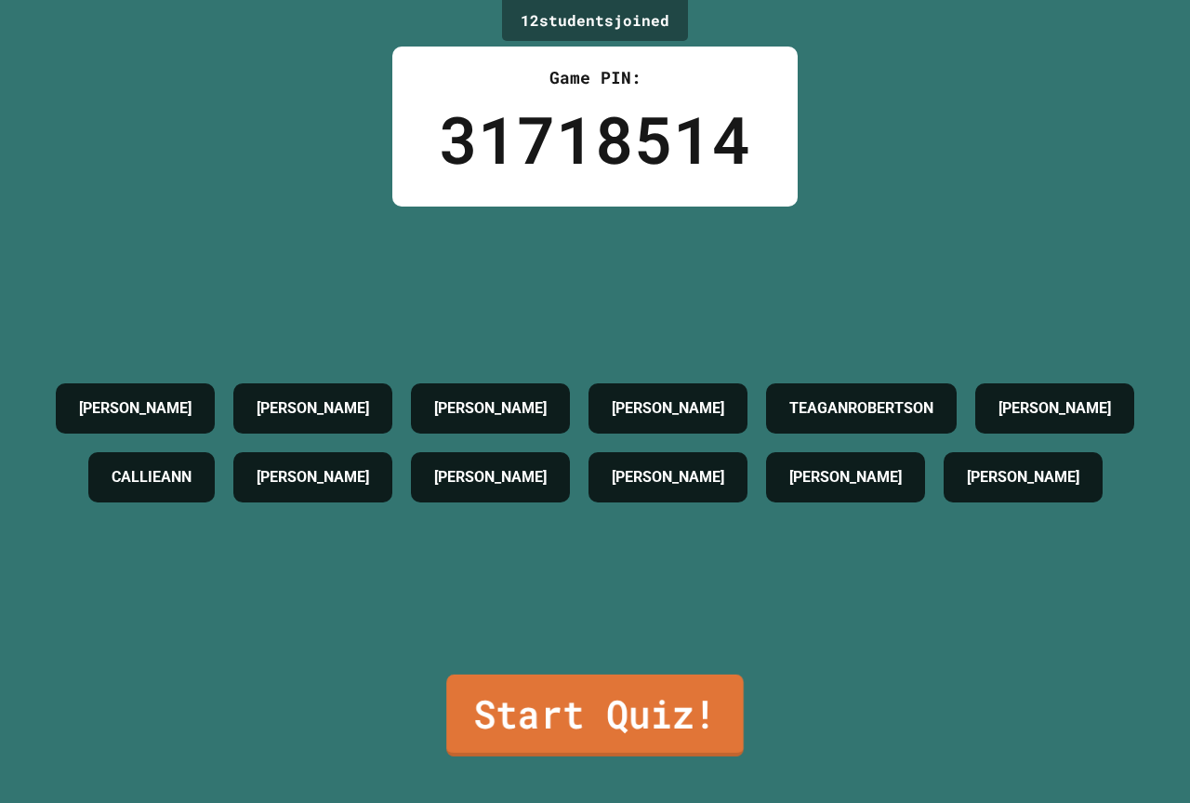
click at [580, 715] on link "Start Quiz!" at bounding box center [595, 715] width 298 height 82
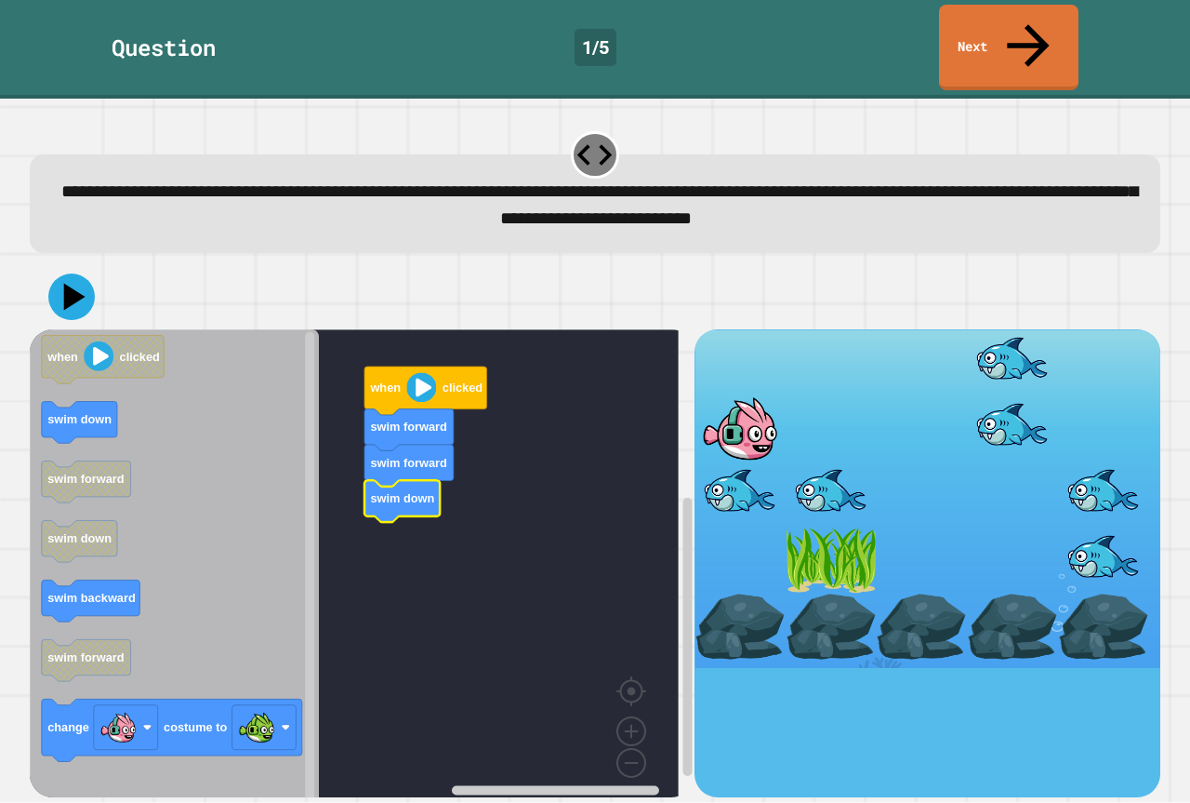
click at [118, 377] on icon "Blockly Workspace" at bounding box center [174, 569] width 289 height 481
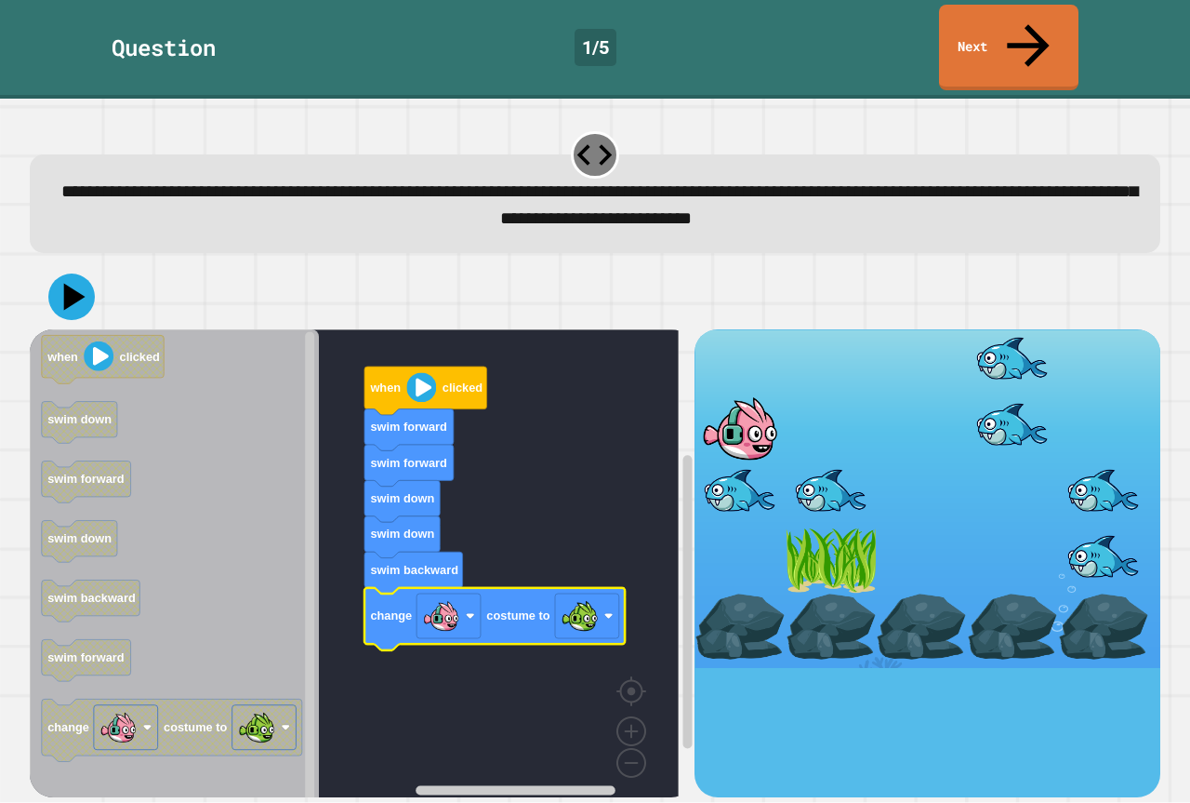
click at [83, 276] on div at bounding box center [595, 296] width 1131 height 65
click at [81, 272] on icon at bounding box center [72, 298] width 52 height 52
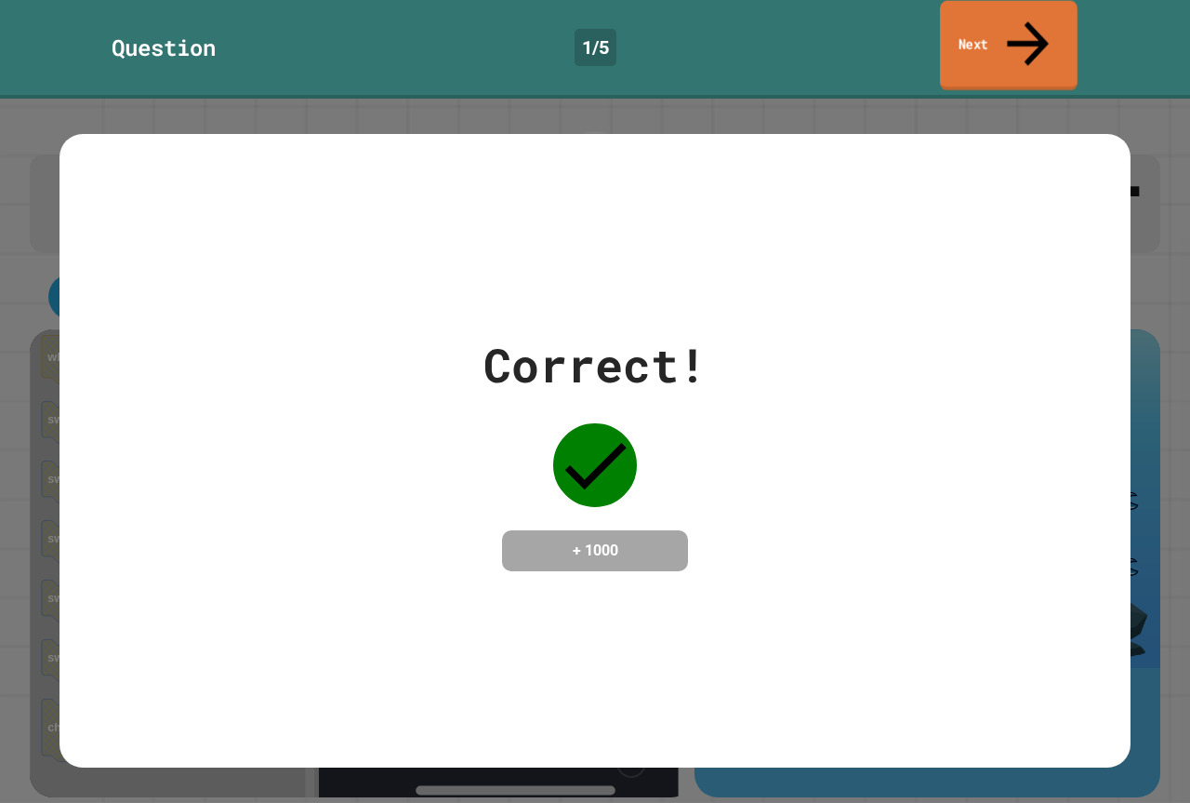
click at [982, 36] on link "Next" at bounding box center [1009, 46] width 138 height 90
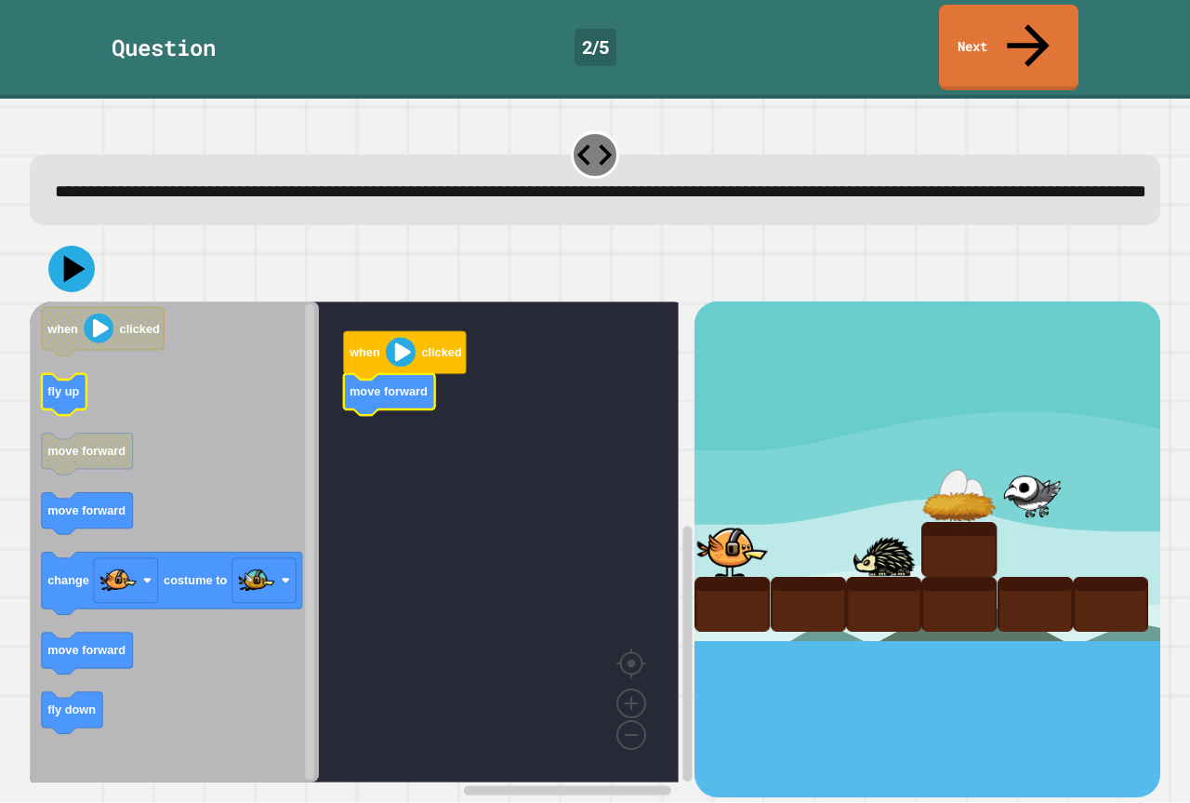
click at [80, 381] on icon "when clicked fly up move forward move forward change costume to move forward fl…" at bounding box center [174, 541] width 289 height 481
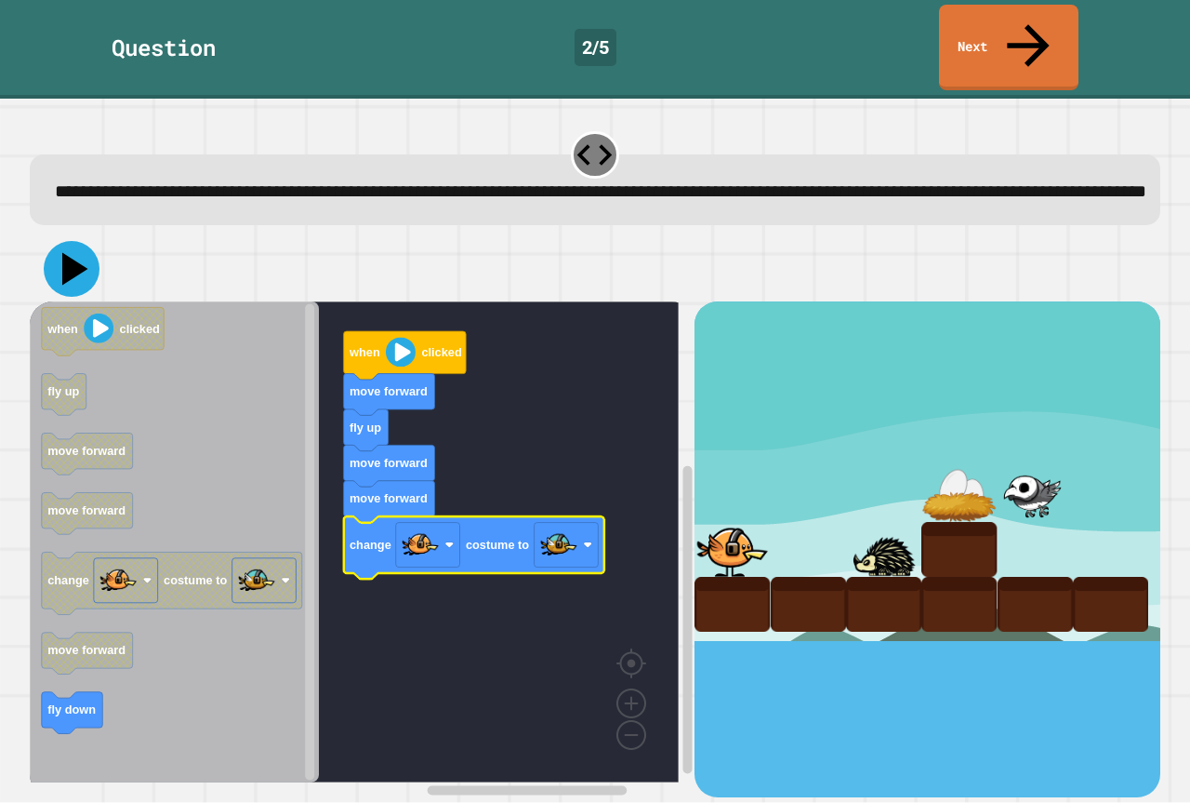
click at [68, 241] on icon at bounding box center [72, 269] width 56 height 56
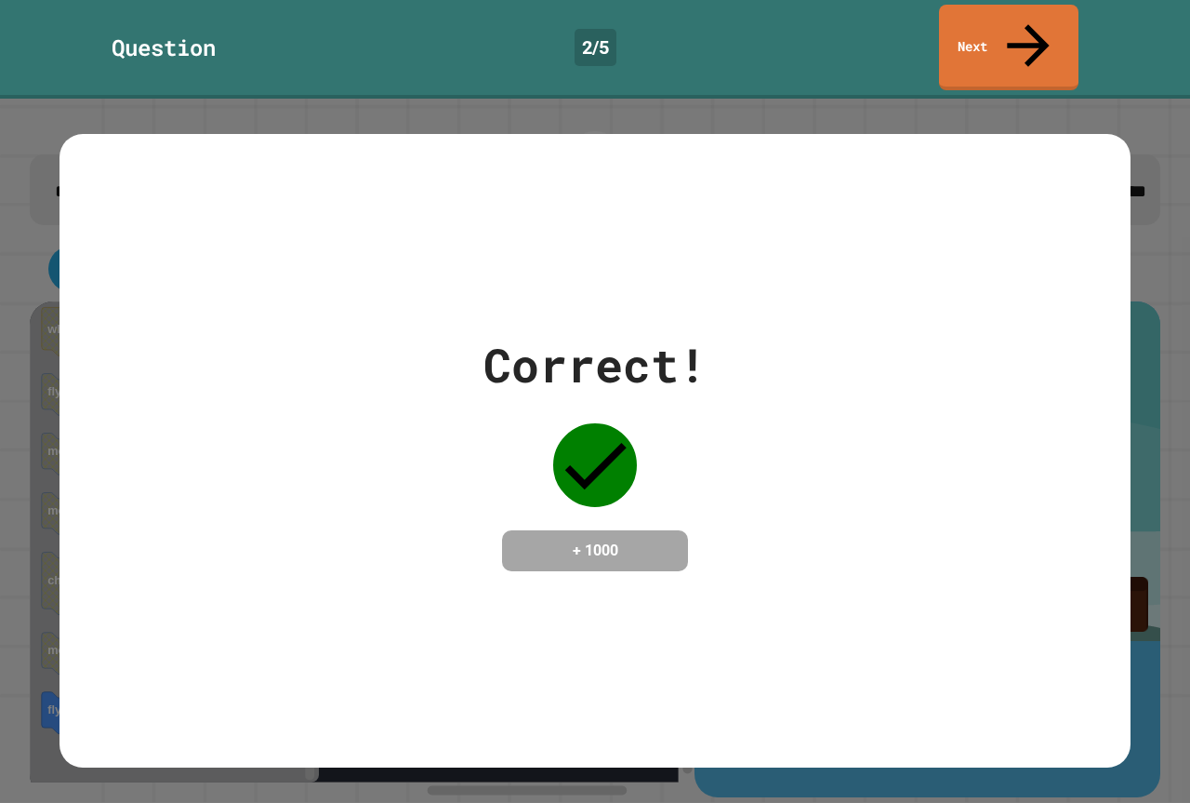
click at [1061, 33] on link "Next" at bounding box center [1008, 48] width 139 height 86
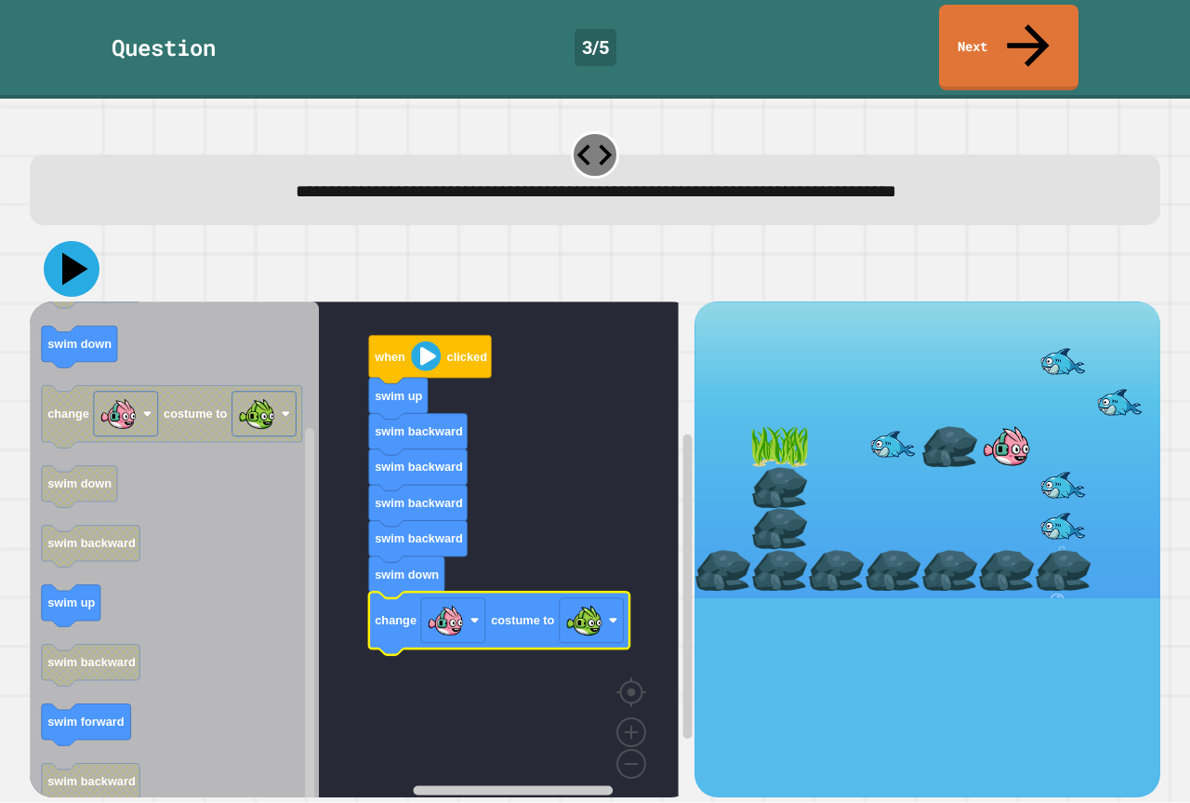
click at [60, 241] on icon at bounding box center [72, 269] width 56 height 56
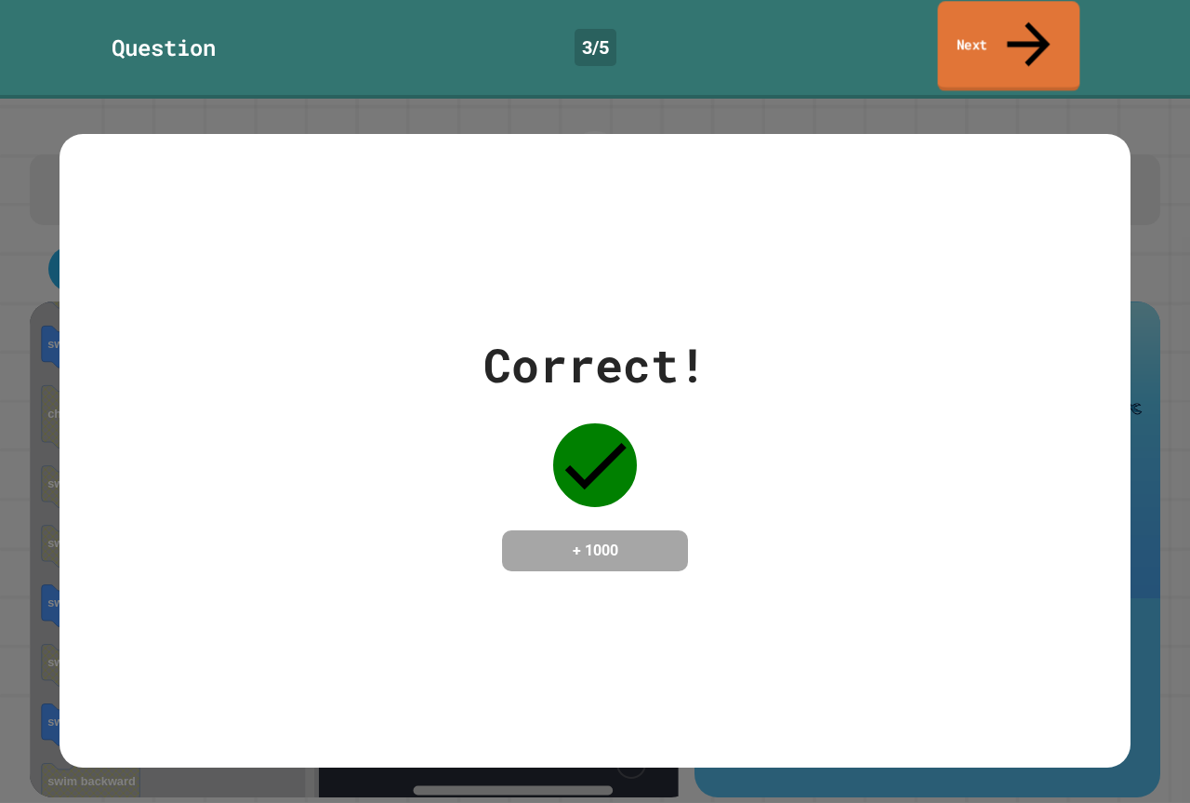
click at [1007, 23] on link "Next" at bounding box center [1009, 46] width 142 height 90
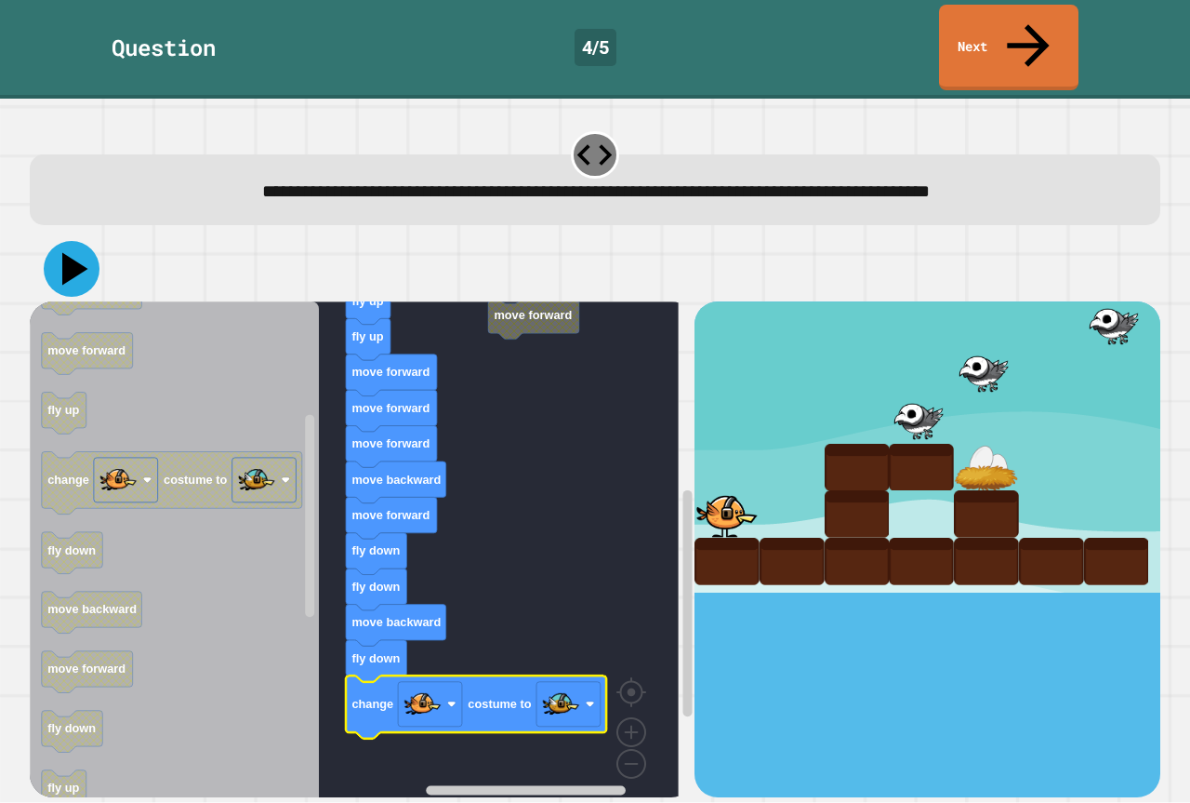
click at [58, 241] on icon at bounding box center [72, 269] width 56 height 56
click at [83, 241] on button at bounding box center [72, 269] width 56 height 56
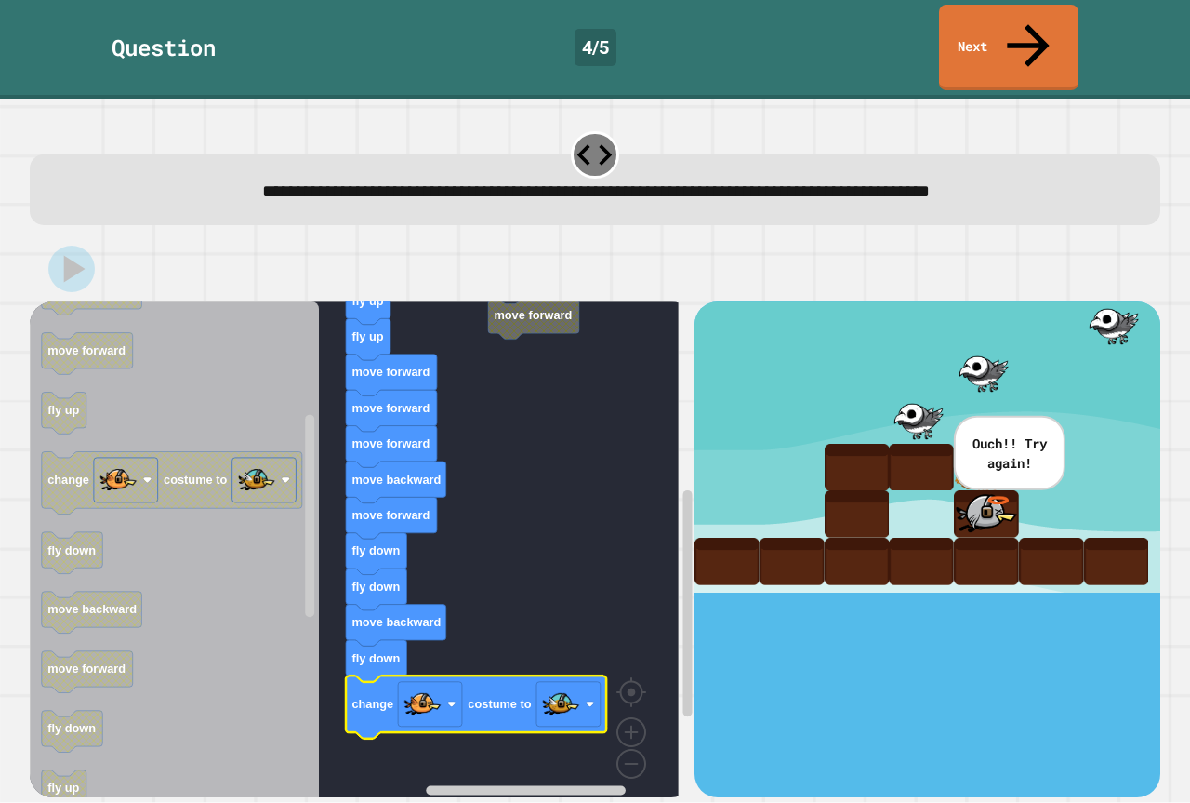
drag, startPoint x: 909, startPoint y: 672, endPoint x: 865, endPoint y: 725, distance: 68.7
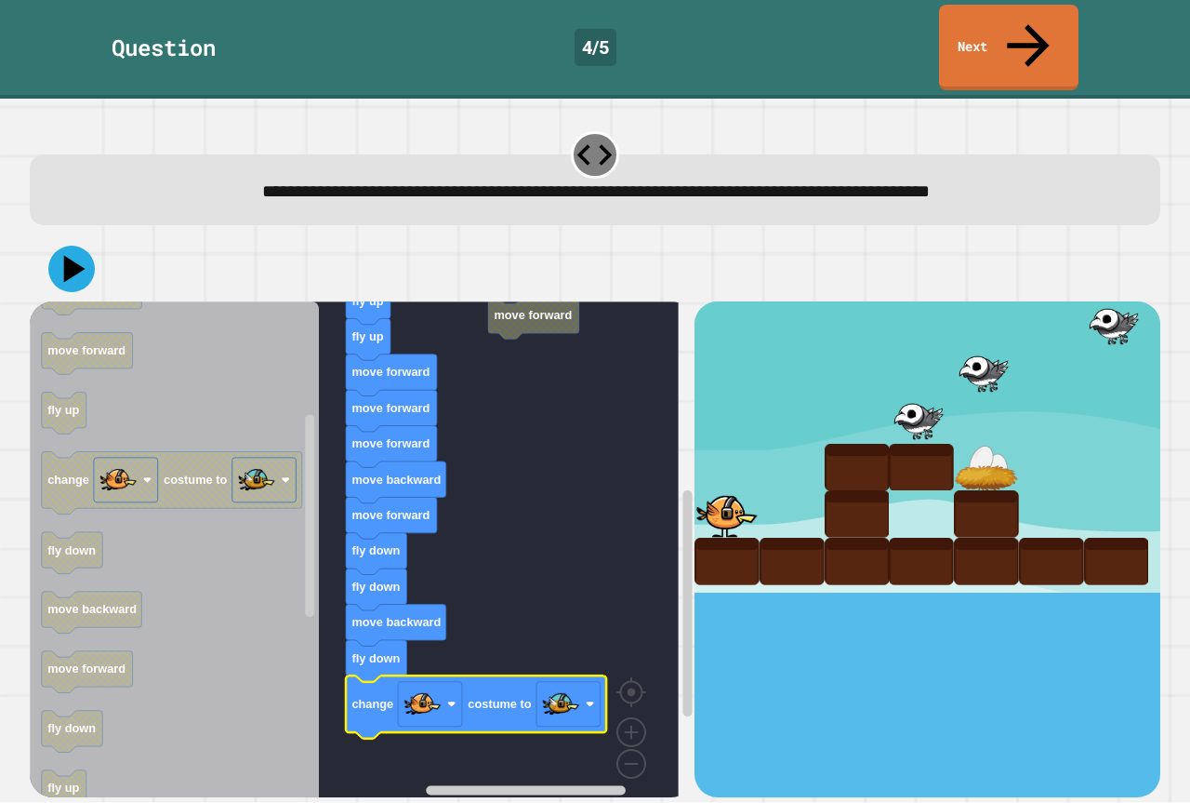
drag, startPoint x: 865, startPoint y: 725, endPoint x: 1058, endPoint y: 215, distance: 545.9
click at [1065, 236] on div at bounding box center [595, 268] width 1131 height 65
drag, startPoint x: 60, startPoint y: 223, endPoint x: 50, endPoint y: 227, distance: 10.0
click at [57, 241] on icon at bounding box center [72, 269] width 56 height 56
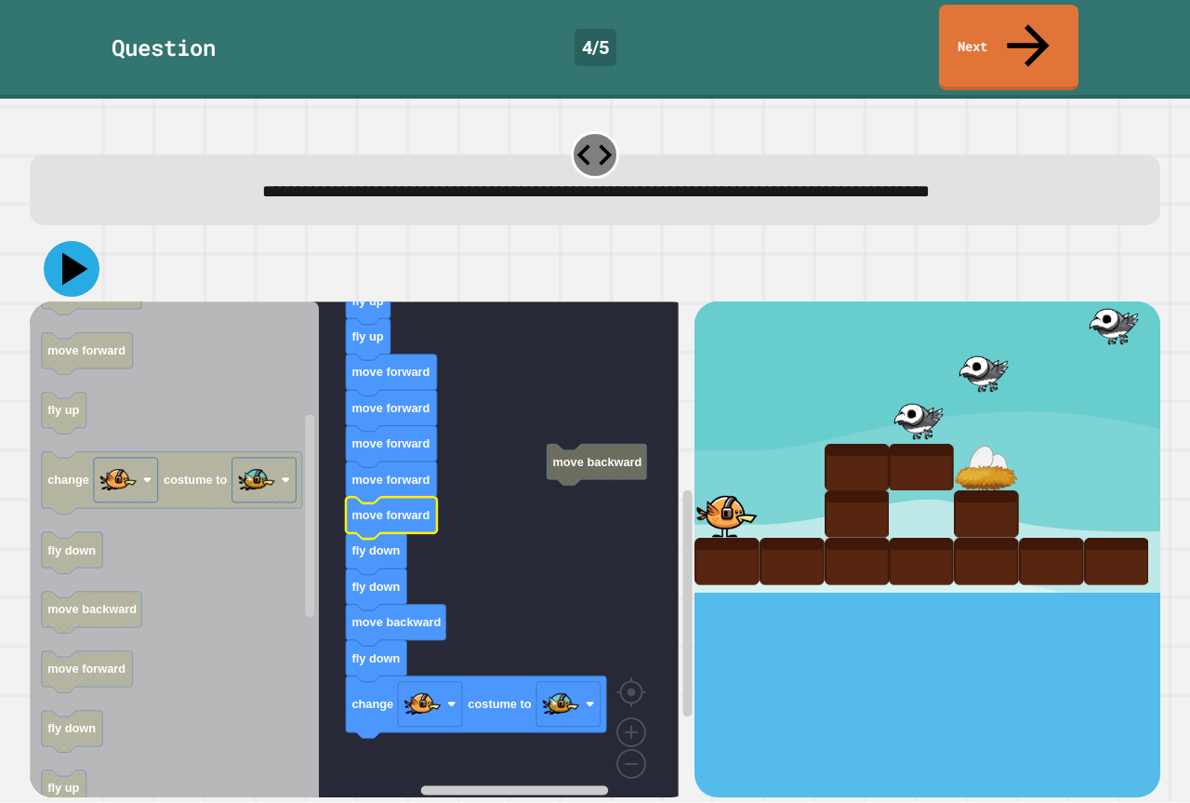
click at [69, 253] on icon at bounding box center [75, 269] width 26 height 33
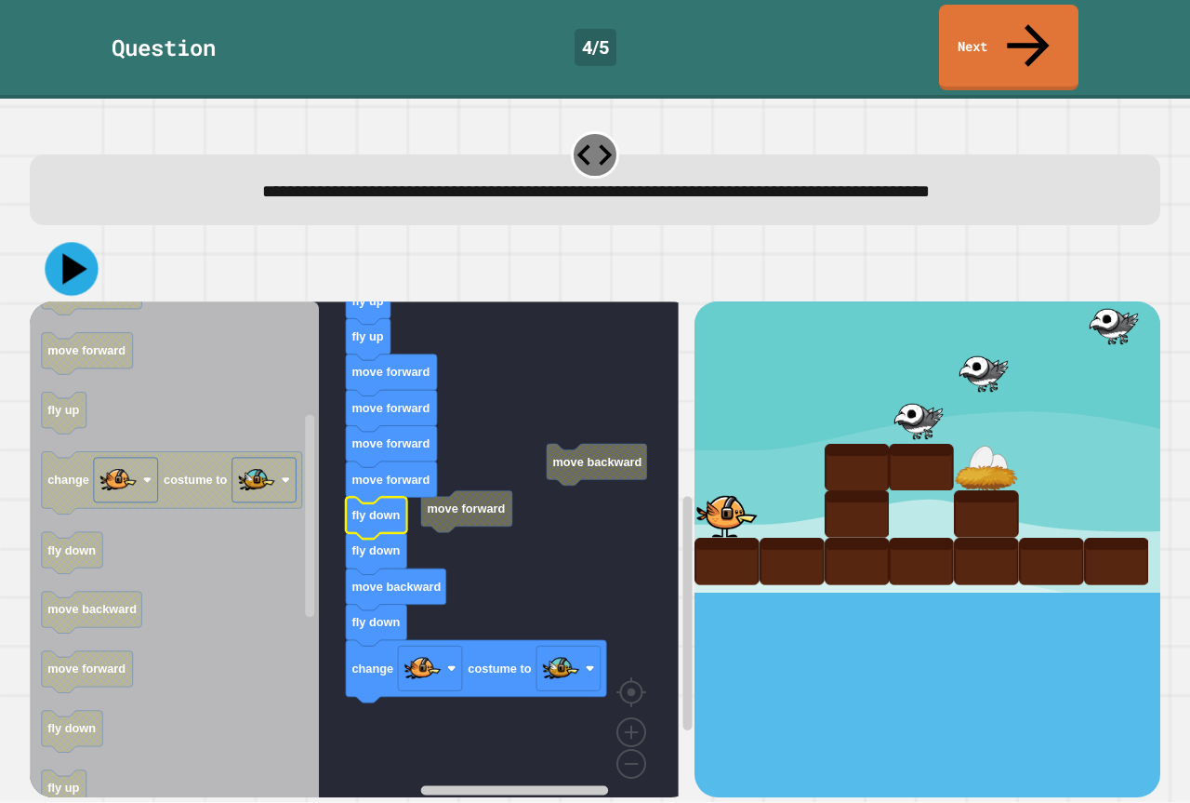
click at [88, 243] on icon at bounding box center [71, 269] width 53 height 53
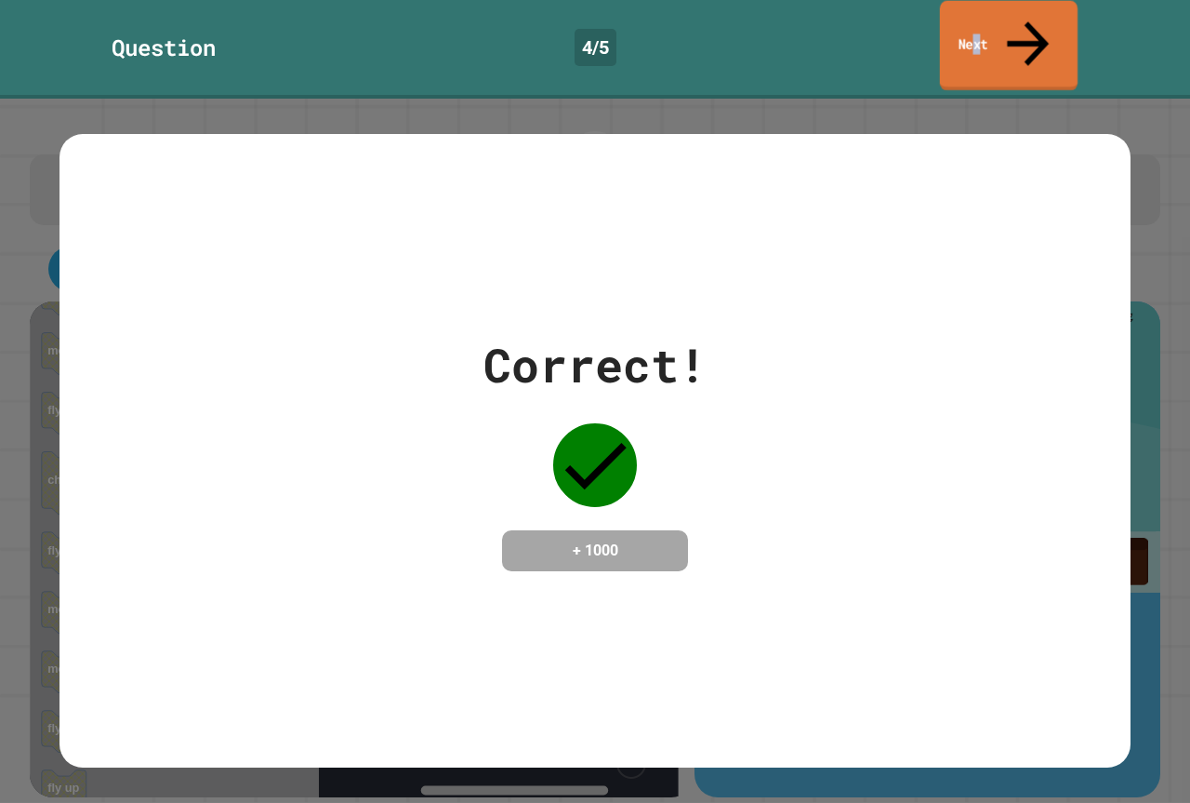
click at [990, 20] on link "Next" at bounding box center [1009, 46] width 138 height 90
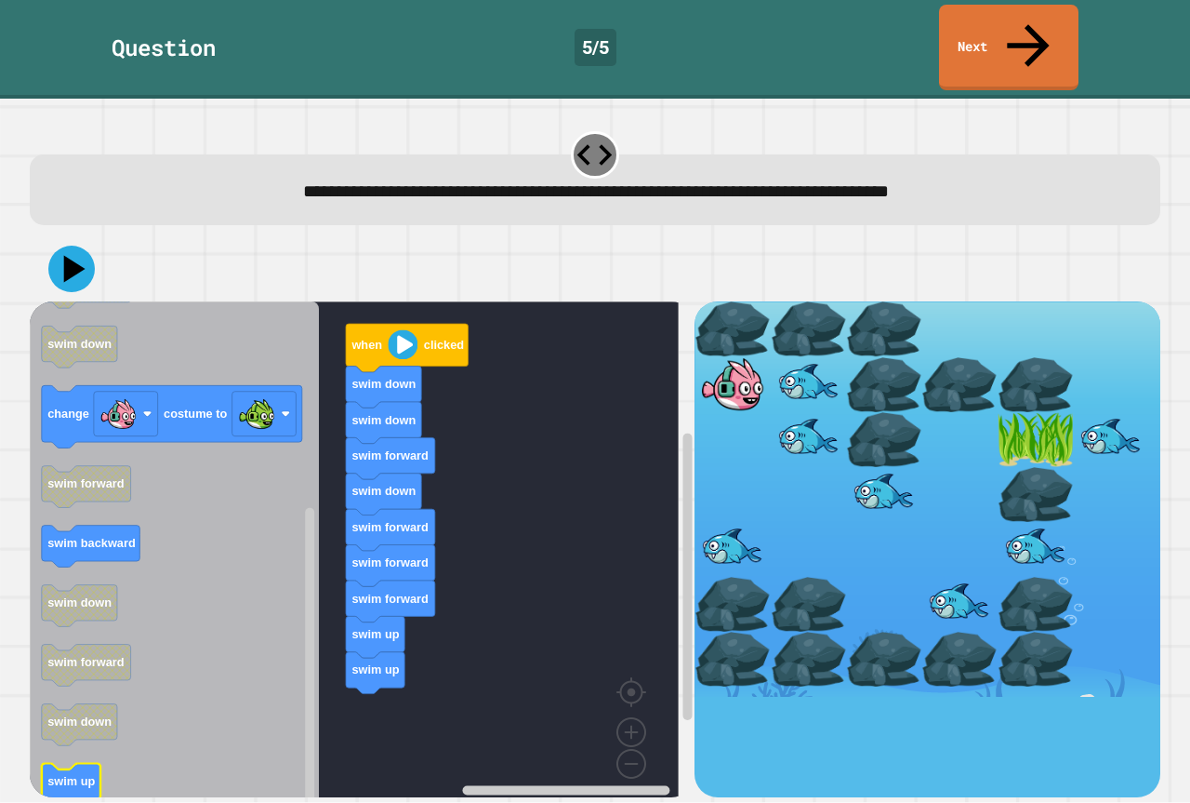
click at [258, 689] on icon "Blockly Workspace" at bounding box center [174, 556] width 289 height 510
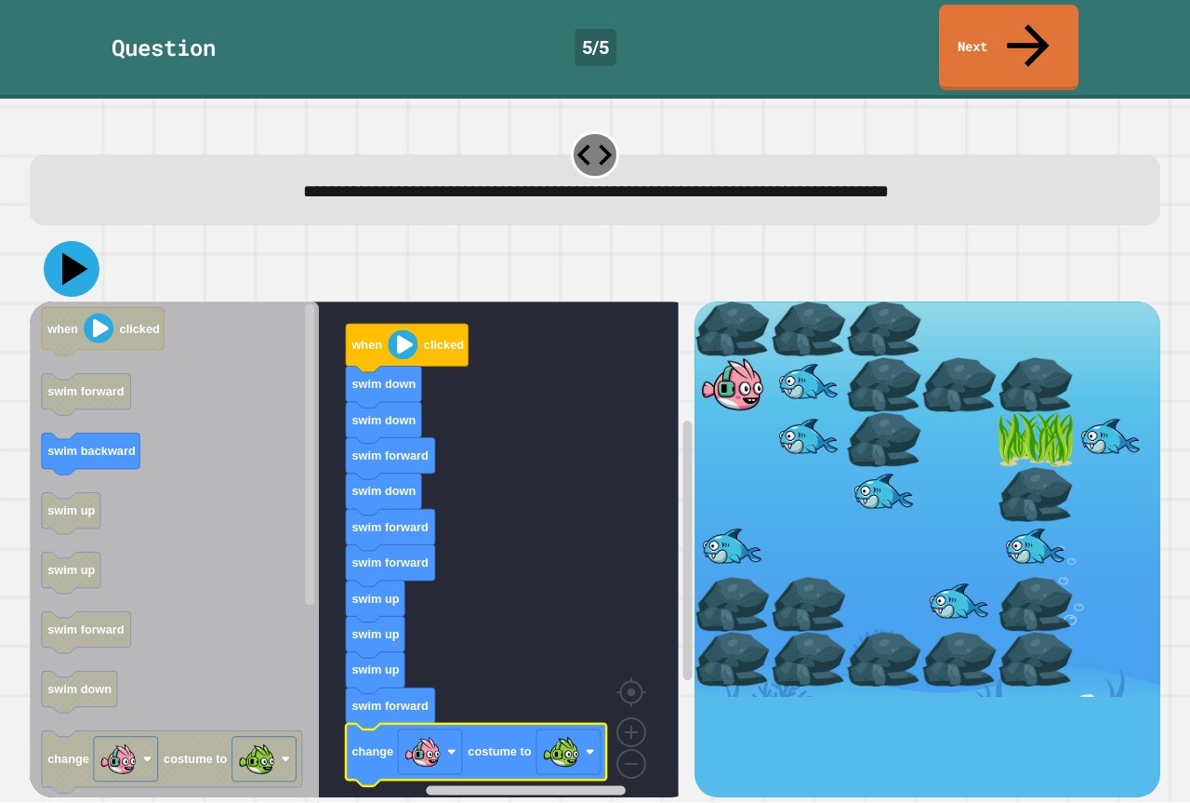
click at [75, 241] on button at bounding box center [72, 269] width 56 height 56
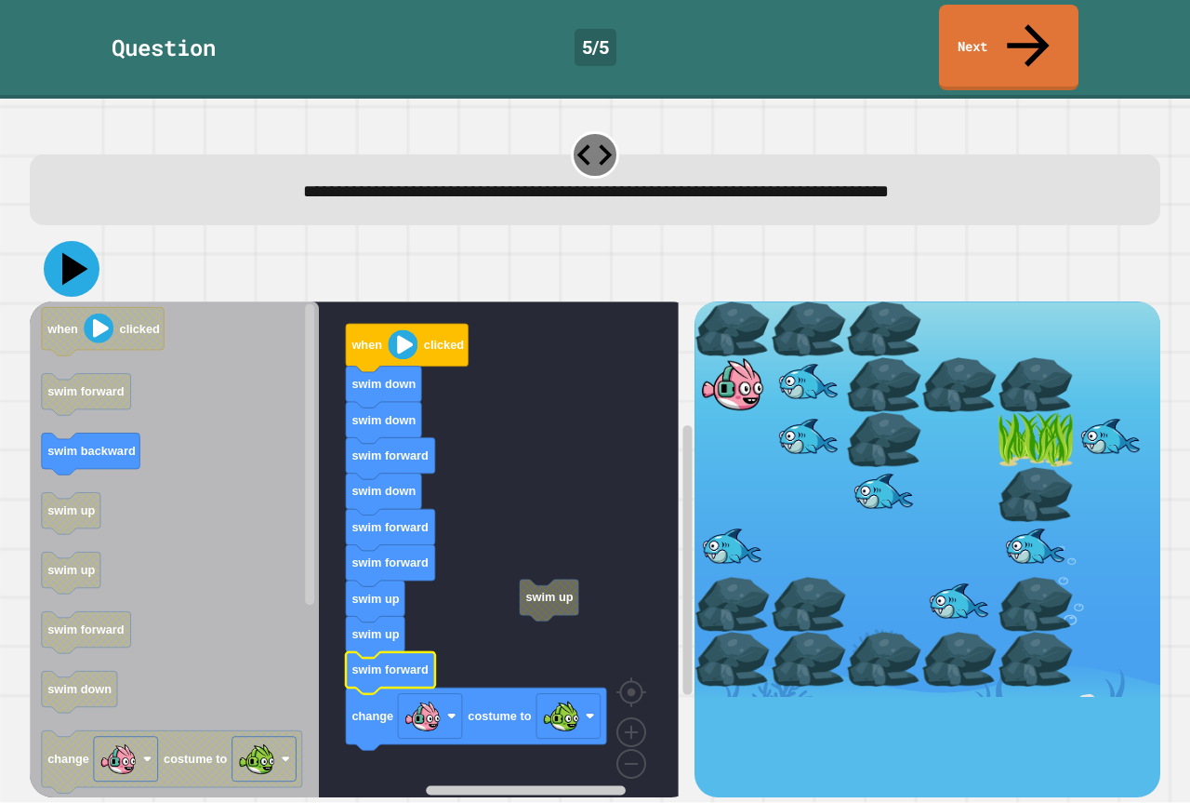
click at [78, 241] on icon at bounding box center [72, 269] width 56 height 56
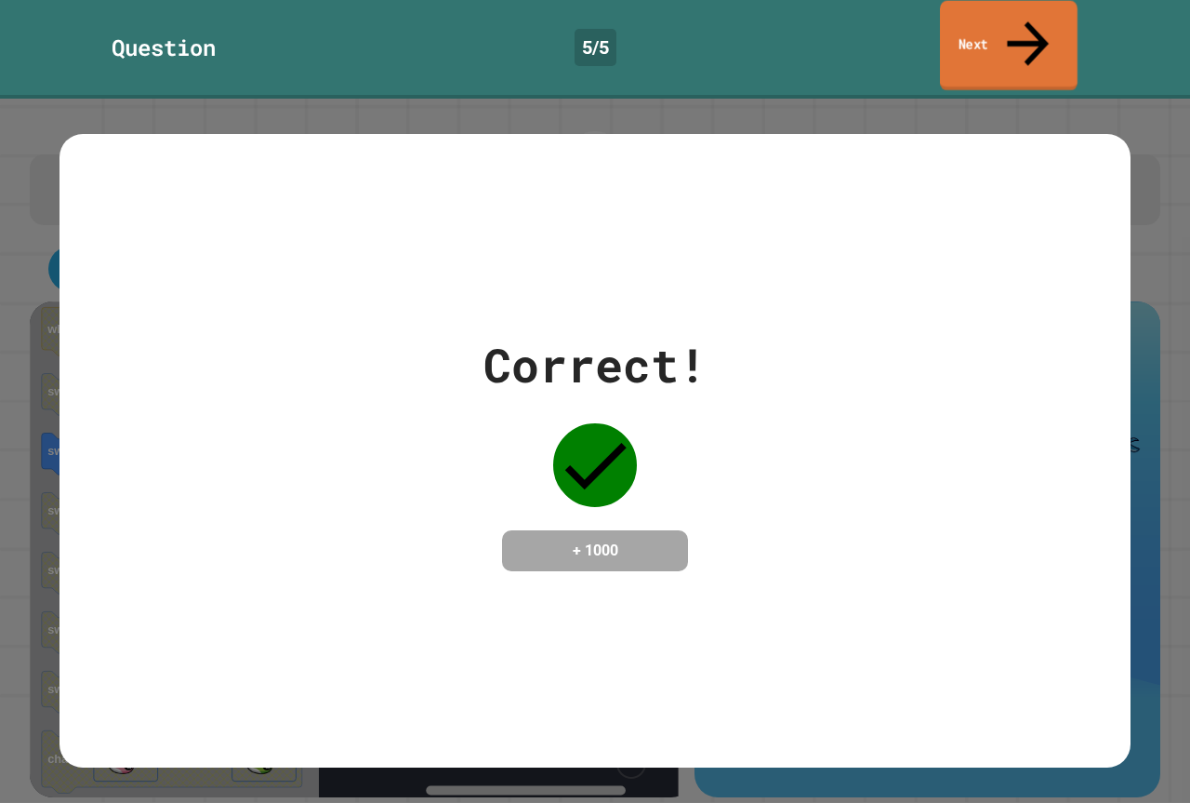
click at [1039, 18] on link "Next" at bounding box center [1009, 46] width 138 height 90
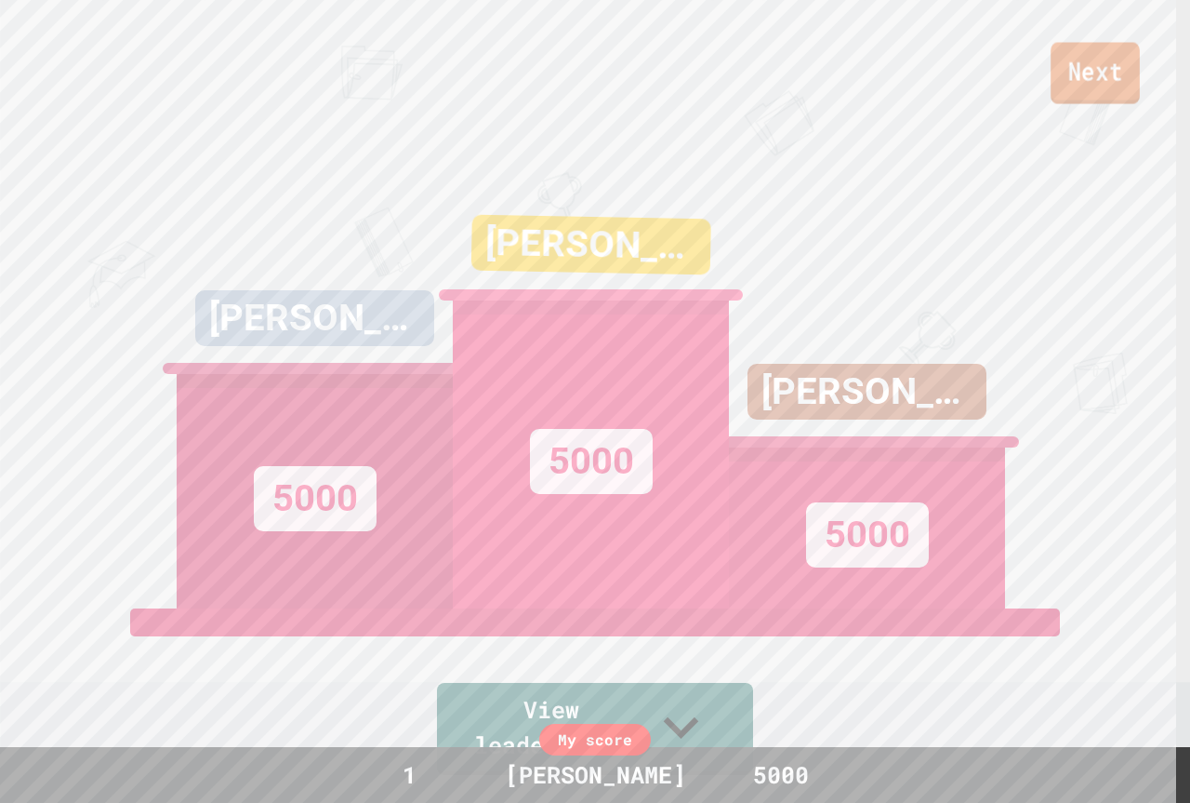
click at [1131, 62] on link "Next" at bounding box center [1095, 73] width 89 height 61
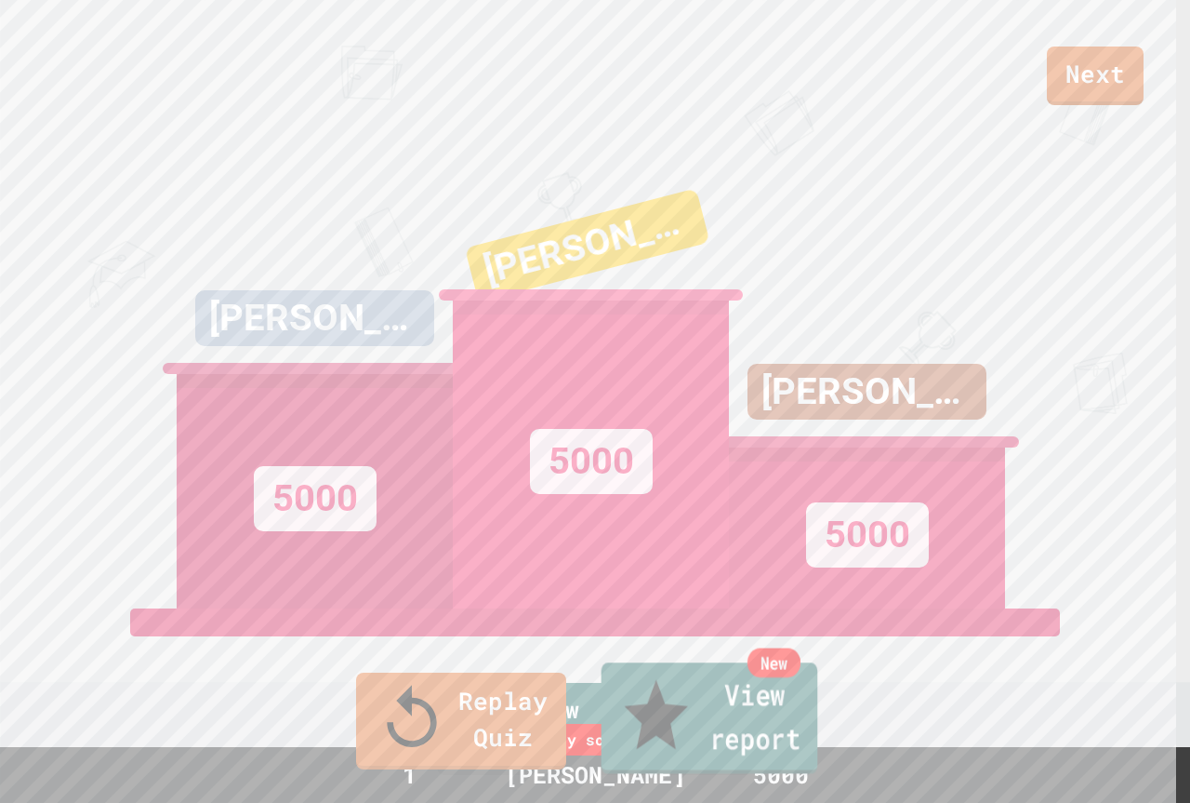
click at [846, 723] on div "Replay Quiz New View report" at bounding box center [595, 720] width 1190 height 117
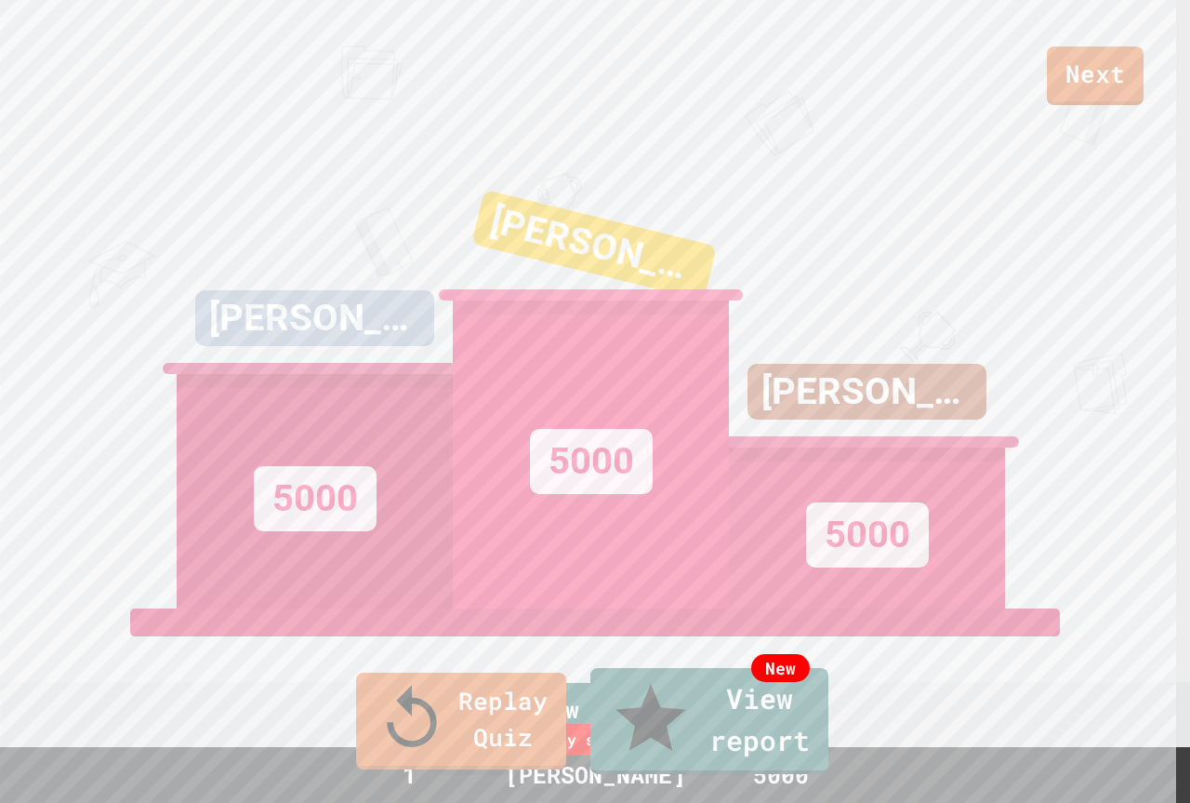
click at [829, 728] on link "New View report" at bounding box center [709, 721] width 238 height 106
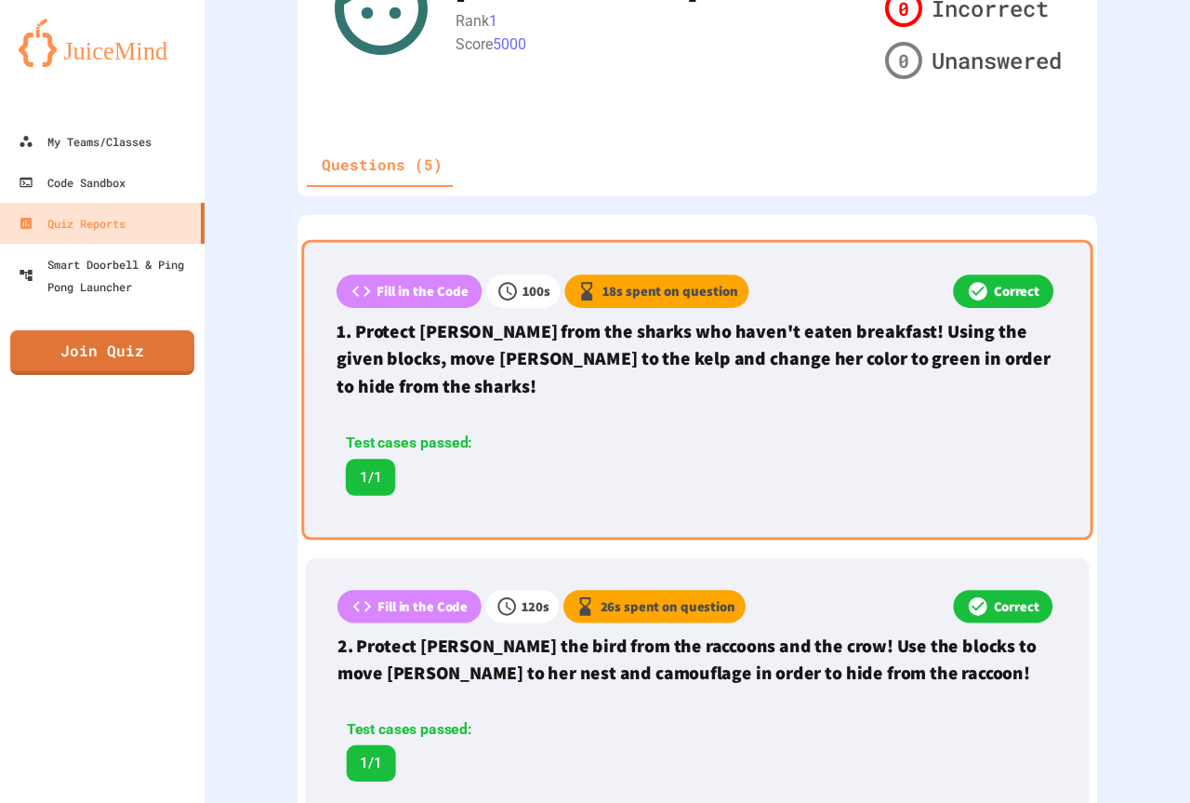
scroll to position [273, 0]
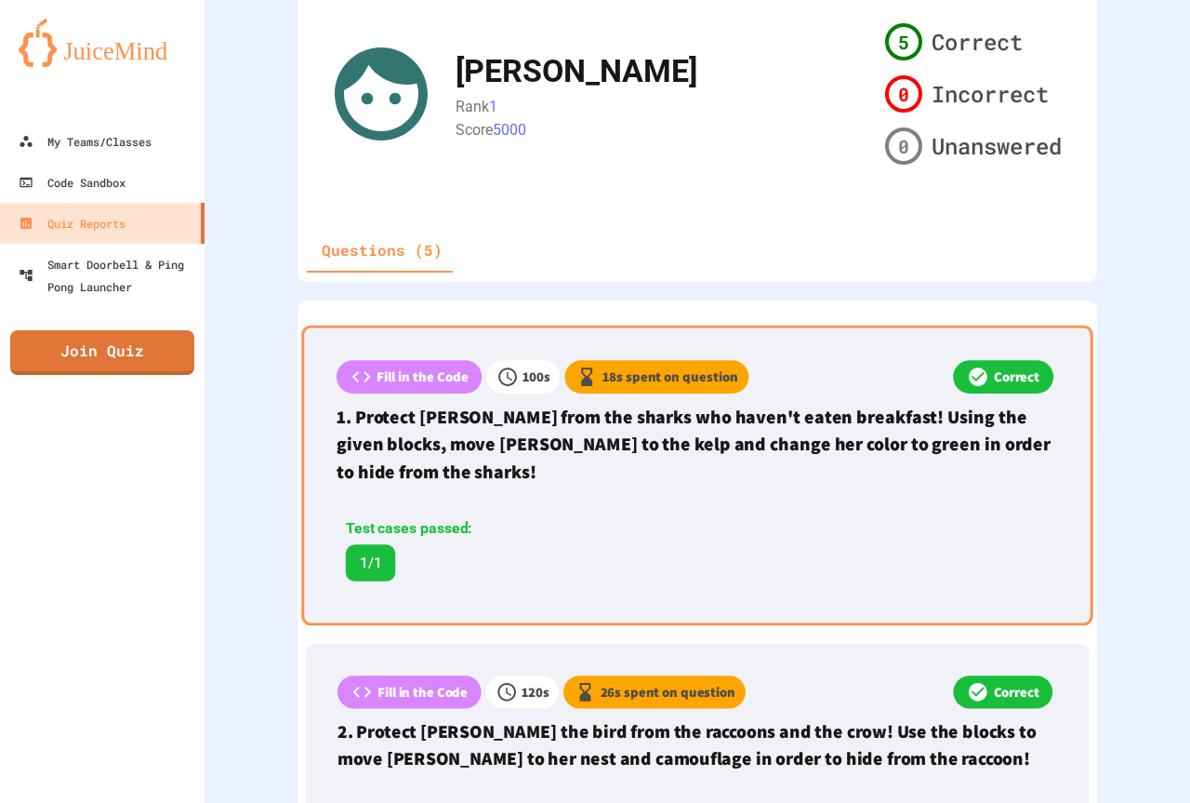
click at [879, 517] on div "Fill in the Code 100 s 18 s spent on question Correct 1. Protect Finley from th…" at bounding box center [696, 475] width 791 height 300
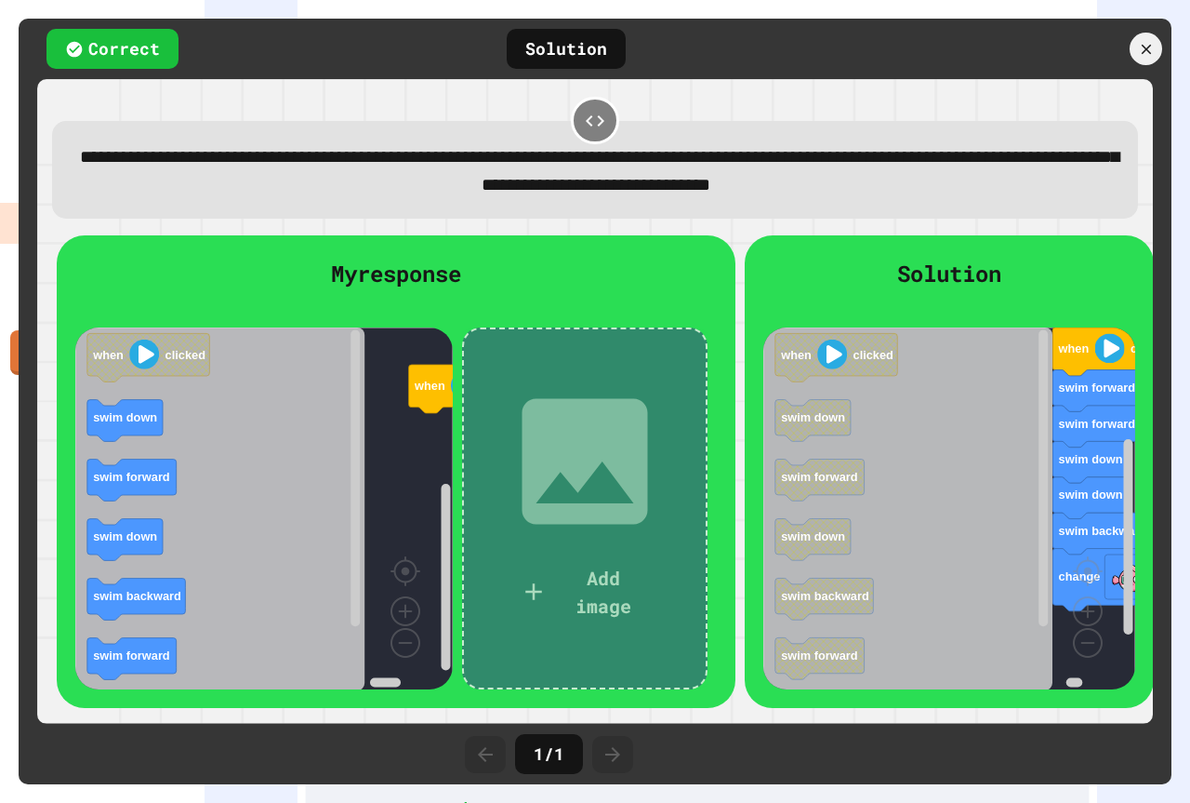
scroll to position [0, 0]
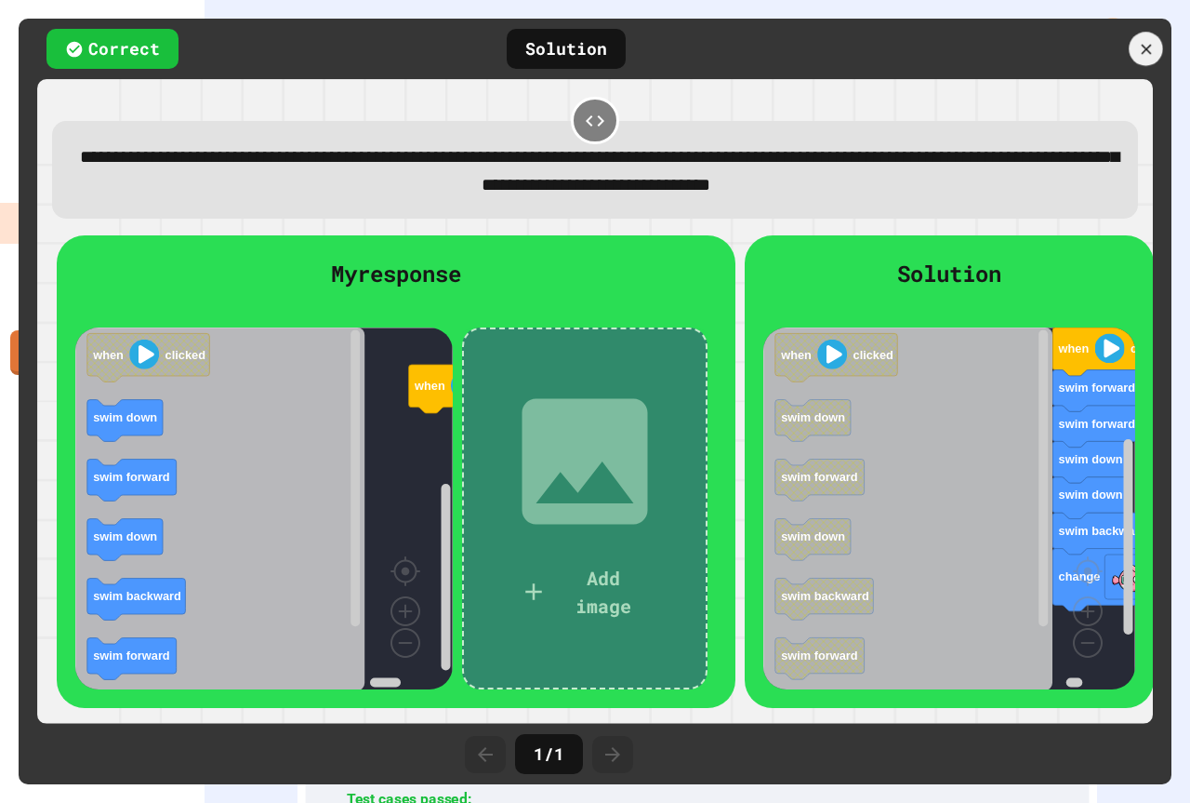
click at [1144, 51] on icon at bounding box center [1146, 49] width 10 height 10
